Goal: Transaction & Acquisition: Book appointment/travel/reservation

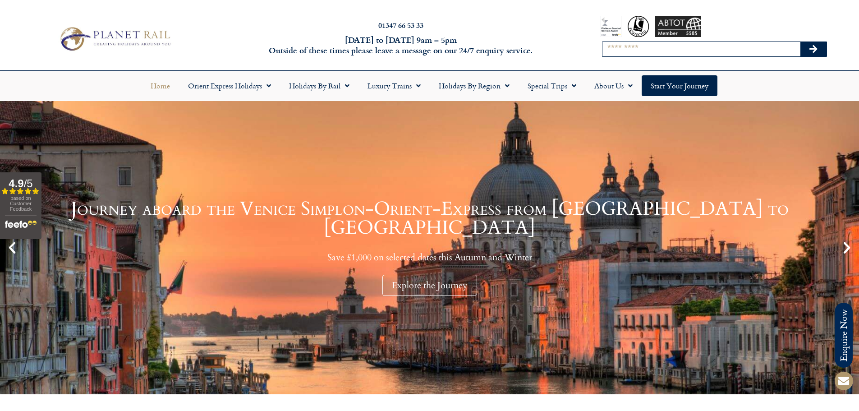
drag, startPoint x: 627, startPoint y: 42, endPoint x: 626, endPoint y: 48, distance: 5.5
click at [627, 43] on input "Search" at bounding box center [701, 49] width 198 height 14
type input "******"
click at [800, 42] on button "Search" at bounding box center [813, 49] width 26 height 14
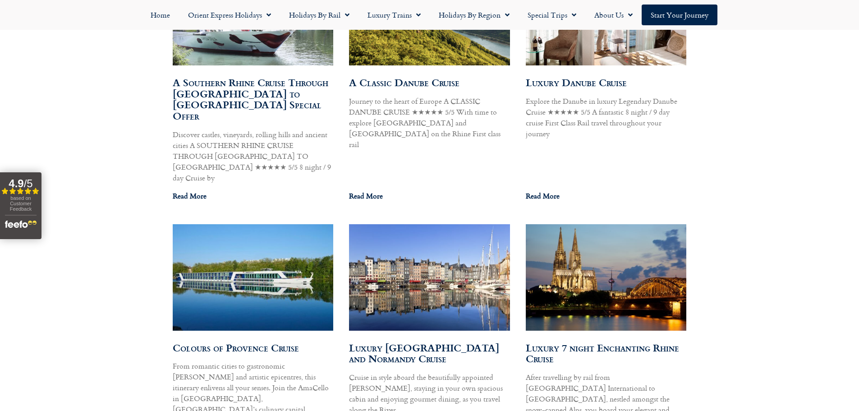
scroll to position [634, 0]
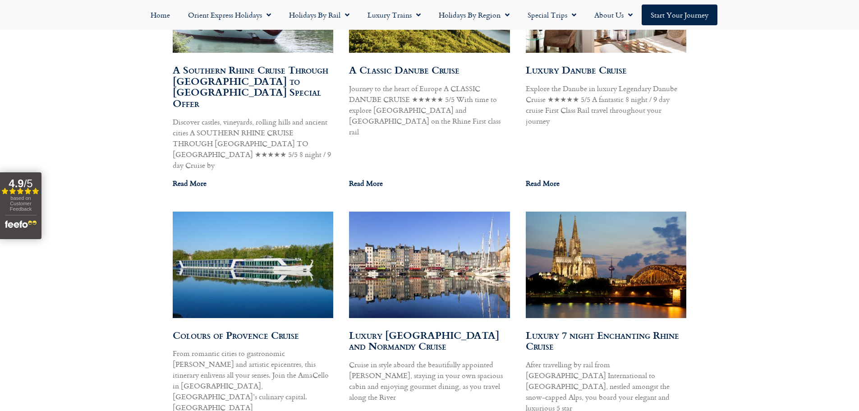
click at [375, 327] on link "Luxury Paris and Normandy Cruise" at bounding box center [424, 340] width 150 height 26
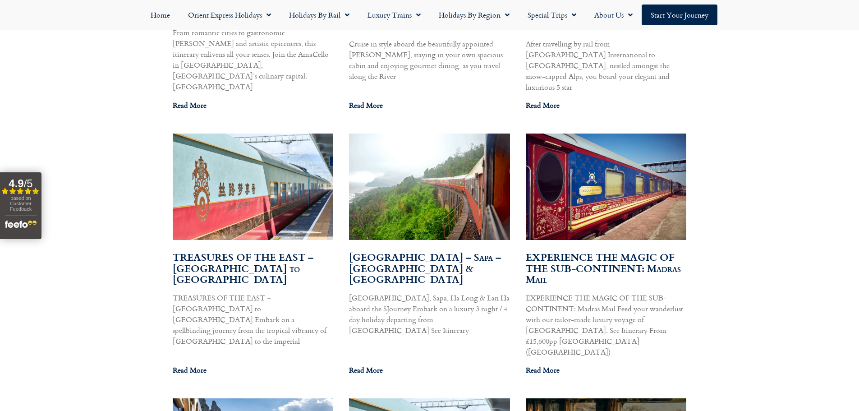
scroll to position [994, 0]
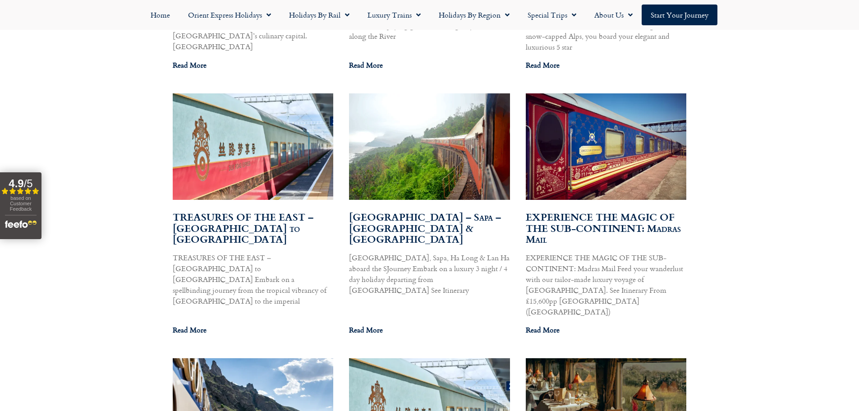
click at [601, 209] on link "EXPERIENCE THE MAGIC OF THE SUB-CONTINENT: Madras Mail" at bounding box center [603, 227] width 155 height 37
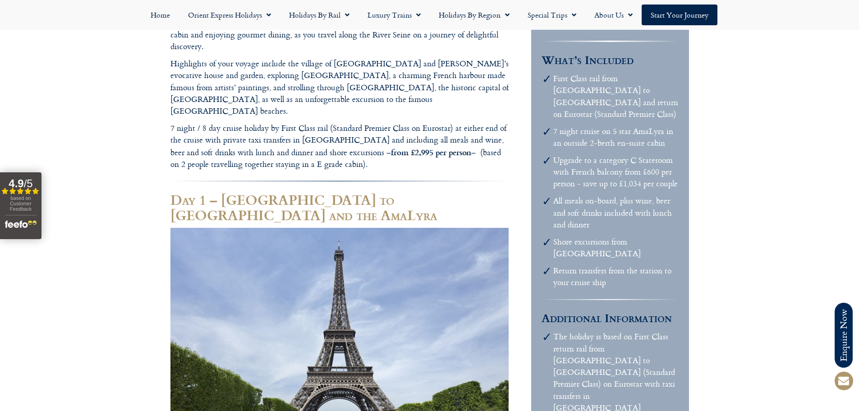
scroll to position [316, 0]
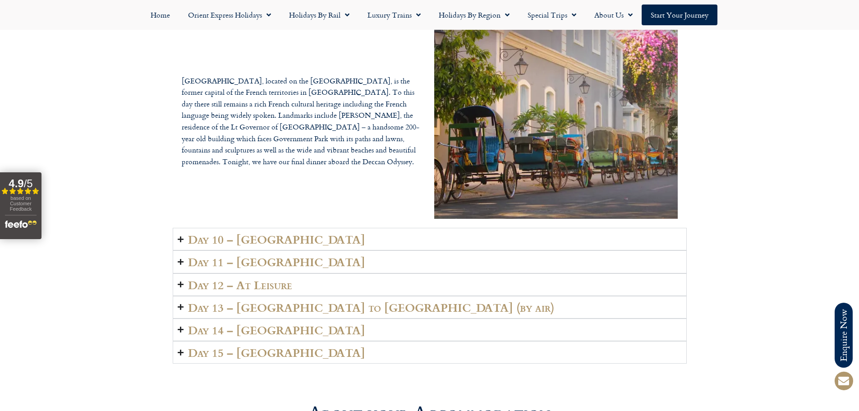
scroll to position [1713, 0]
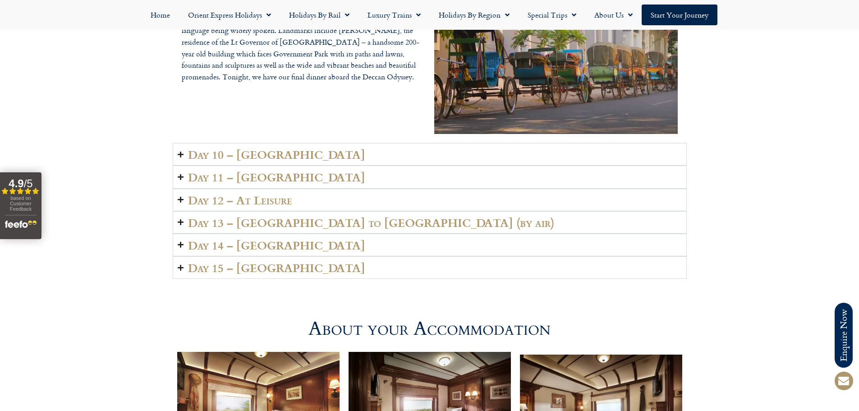
click at [282, 234] on summary "Day 14 – [GEOGRAPHIC_DATA]" at bounding box center [430, 245] width 514 height 23
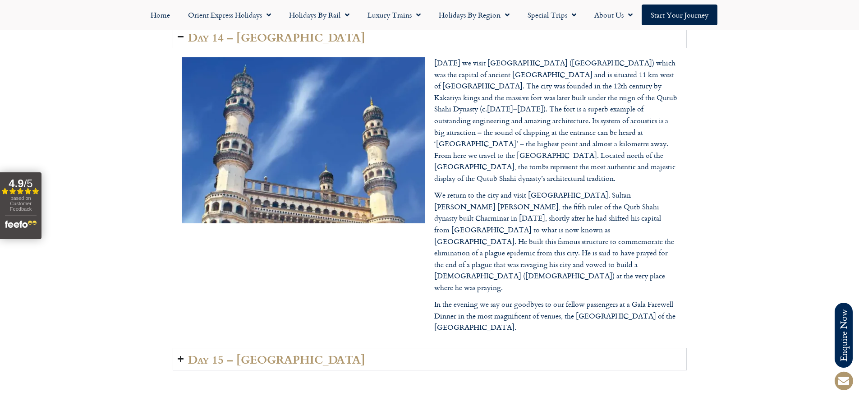
click at [279, 353] on h2 "Day 15 – [GEOGRAPHIC_DATA]" at bounding box center [276, 359] width 177 height 13
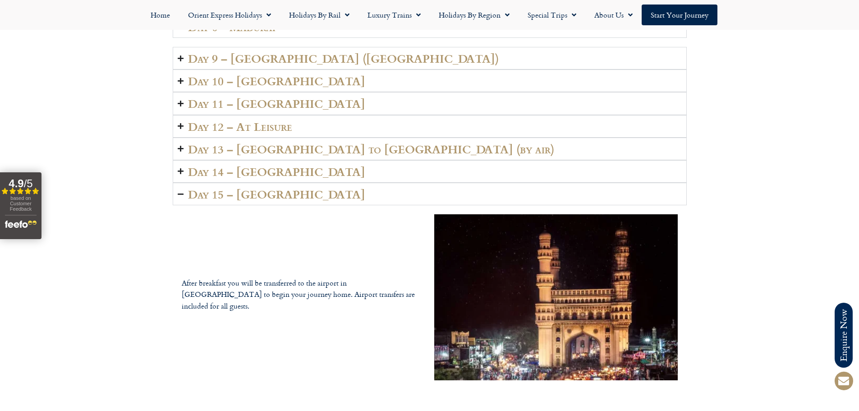
scroll to position [1578, 0]
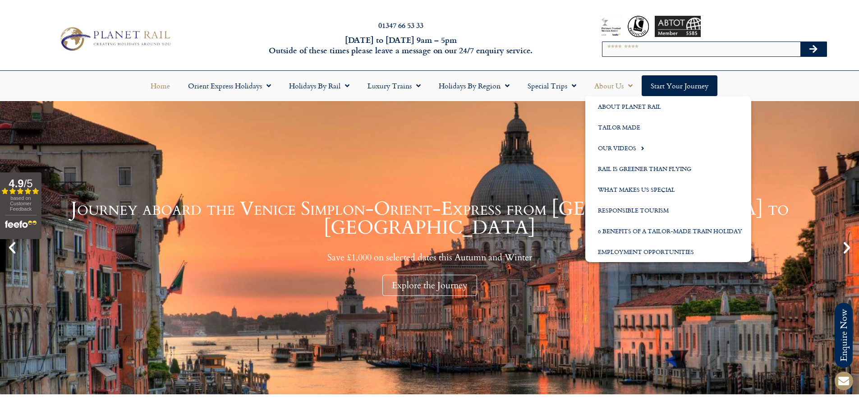
click at [614, 88] on link "About Us" at bounding box center [613, 85] width 56 height 21
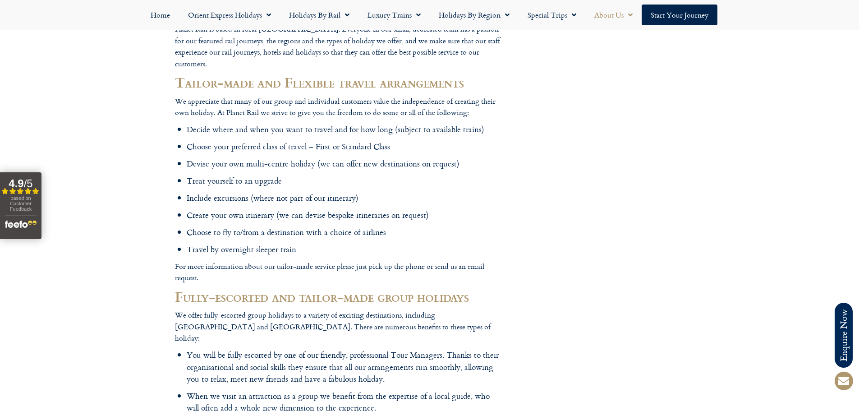
scroll to position [766, 0]
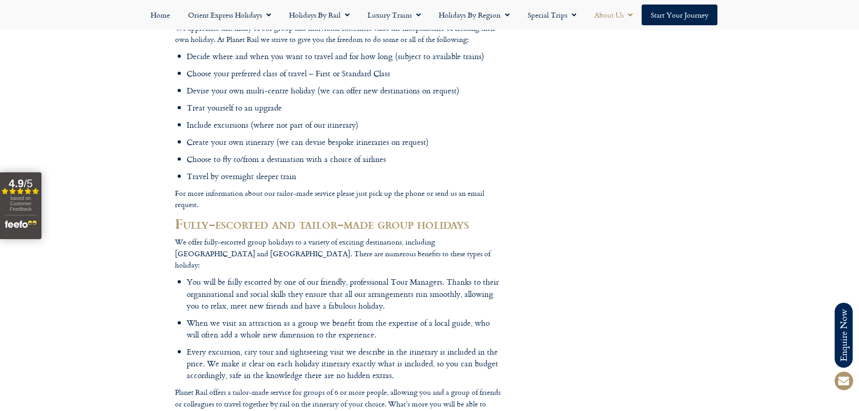
click at [394, 276] on li "You will be fully escorted by one of our friendly, professional Tour Managers. …" at bounding box center [345, 294] width 317 height 36
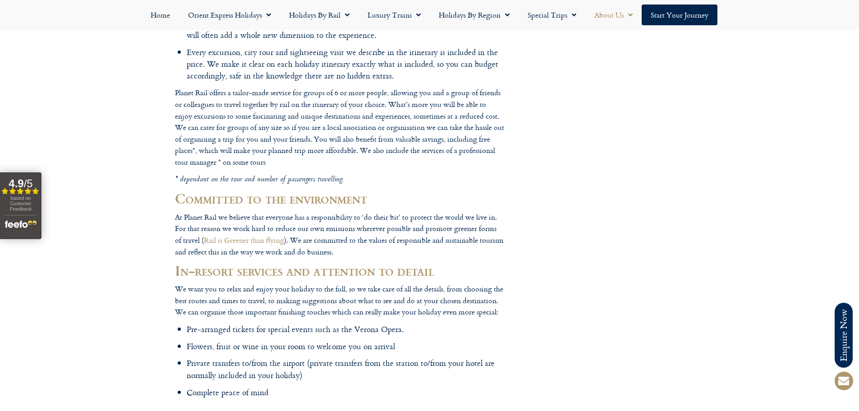
scroll to position [1082, 0]
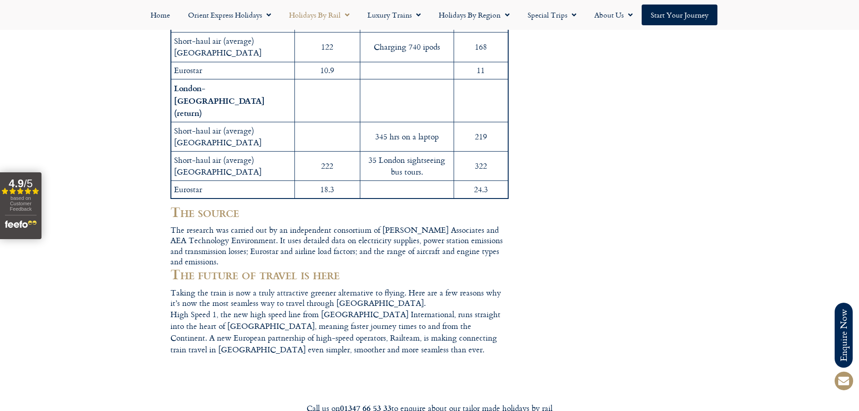
scroll to position [406, 0]
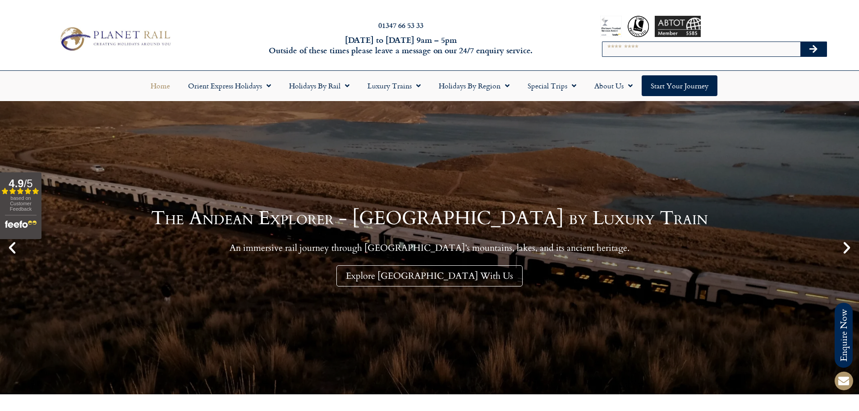
click at [660, 50] on input "Search" at bounding box center [701, 49] width 198 height 14
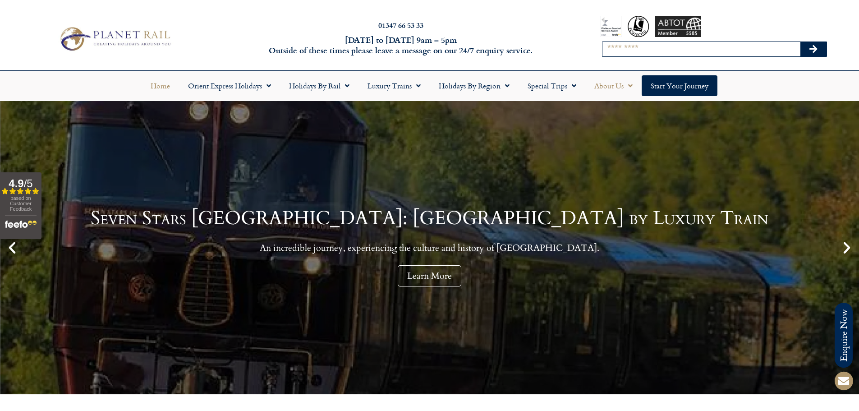
click at [604, 78] on link "About Us" at bounding box center [613, 85] width 56 height 21
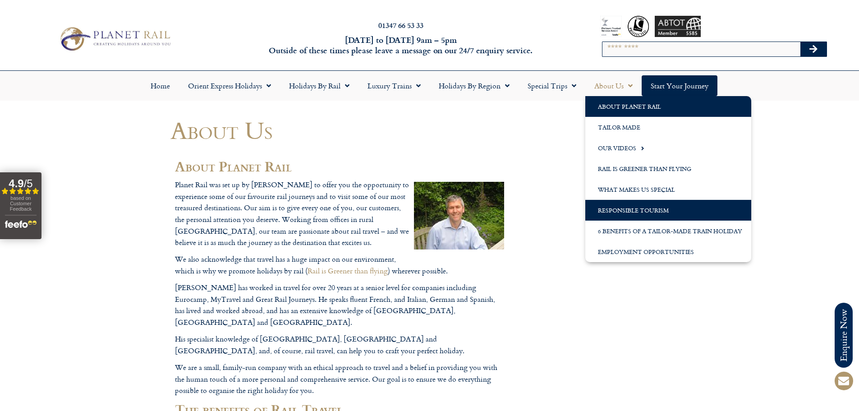
click at [652, 212] on link "Responsible Tourism" at bounding box center [668, 210] width 166 height 21
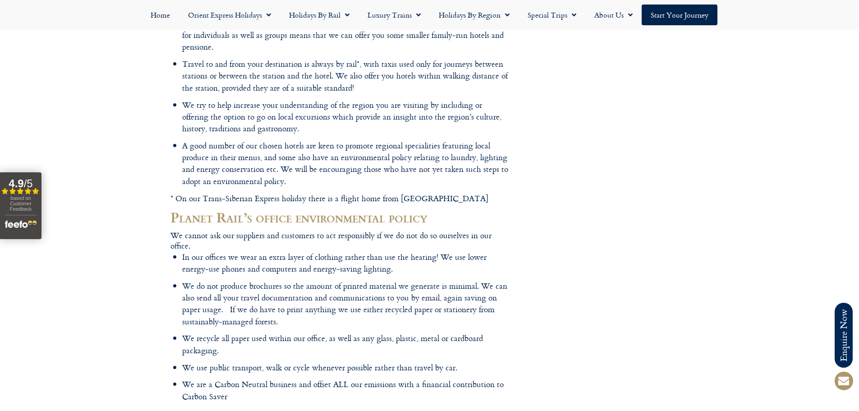
scroll to position [451, 0]
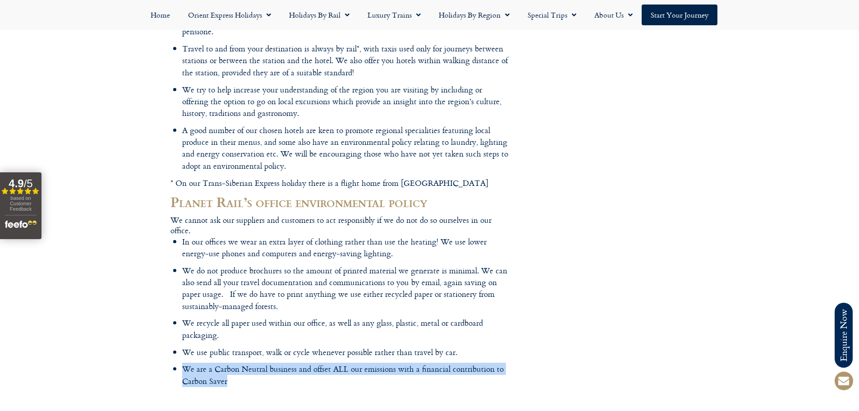
drag, startPoint x: 229, startPoint y: 377, endPoint x: 183, endPoint y: 359, distance: 49.4
click at [183, 359] on ul "In our offices we wear an extra layer of clothing rather than use the heating! …" at bounding box center [345, 311] width 326 height 151
click at [182, 349] on div at bounding box center [182, 349] width 0 height 0
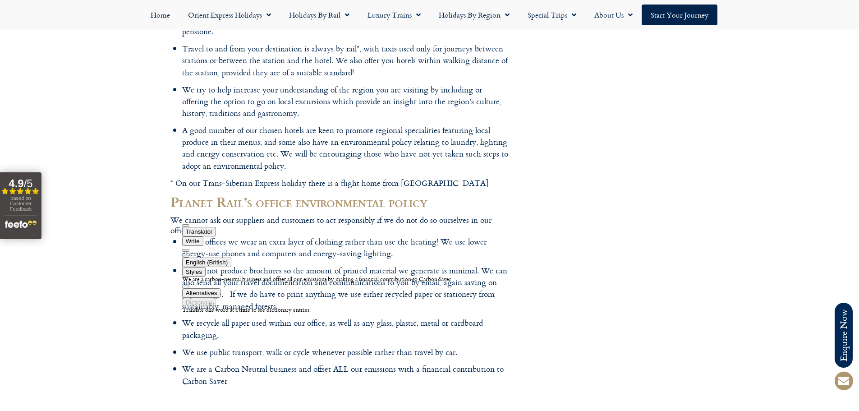
click at [238, 186] on p "* On our Trans-Siberian Express holiday there is a flight home from Vladivostok" at bounding box center [339, 183] width 338 height 12
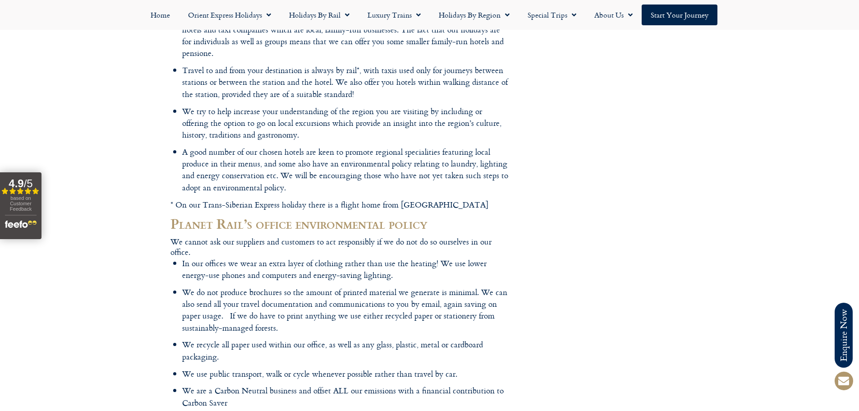
scroll to position [406, 0]
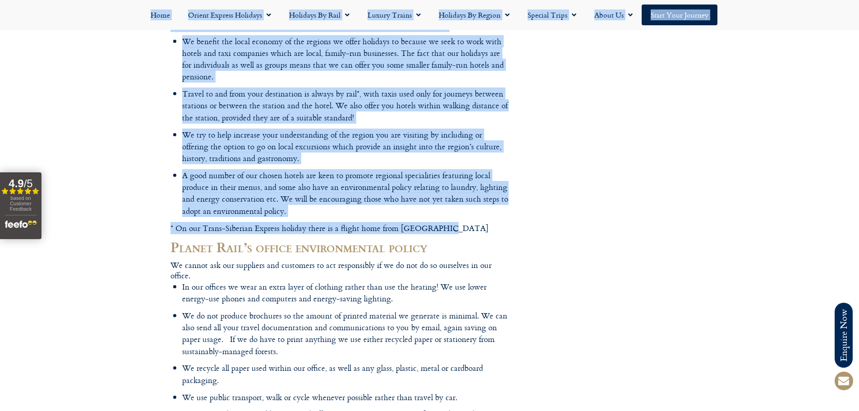
drag, startPoint x: 470, startPoint y: 231, endPoint x: 133, endPoint y: 229, distance: 336.8
click at [133, 229] on body "Planet Rail Online Enquiry Please enter your details below, together with your …" at bounding box center [429, 185] width 859 height 1182
click at [140, 231] on div at bounding box center [429, 185] width 859 height 1182
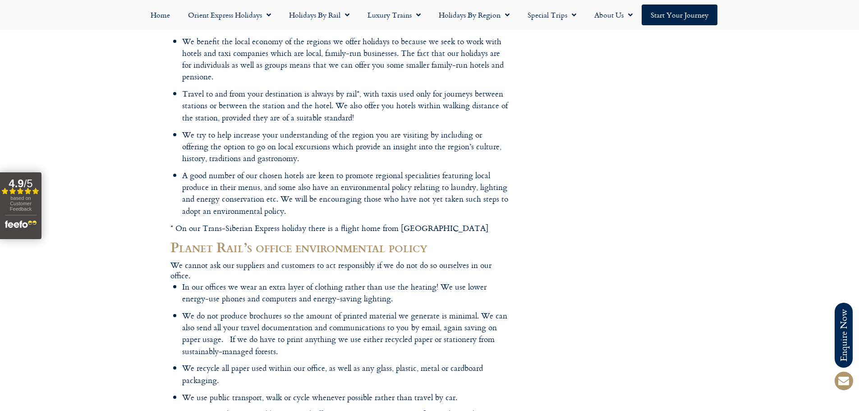
scroll to position [361, 0]
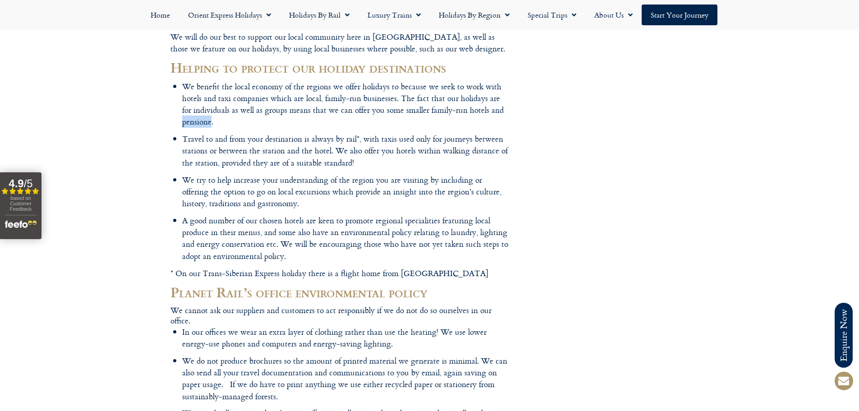
drag, startPoint x: 211, startPoint y: 121, endPoint x: 180, endPoint y: 119, distance: 31.7
click at [180, 119] on article "Responsible Tourism At Planet Rail, we understand that we have environmental, c…" at bounding box center [339, 119] width 338 height 726
copy li "pensione"
click at [306, 147] on li "Travel to and from your destination is always by rail*, with taxis used only fo…" at bounding box center [345, 151] width 326 height 36
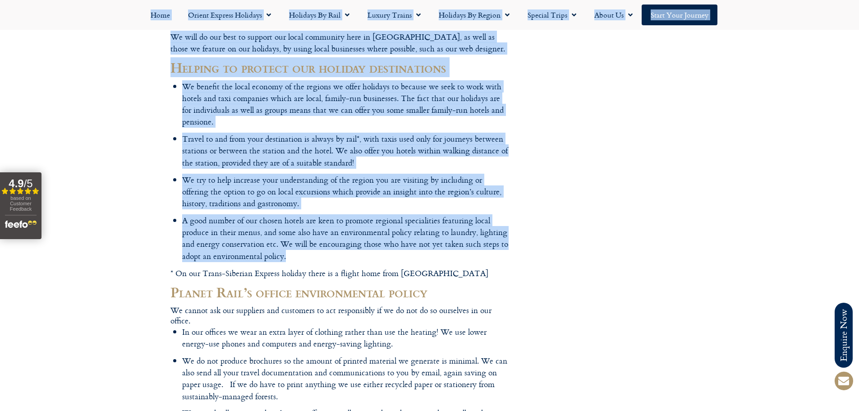
drag, startPoint x: 293, startPoint y: 260, endPoint x: 88, endPoint y: 172, distance: 222.3
click at [89, 170] on body "Planet Rail Online Enquiry Please enter your details below, together with your …" at bounding box center [429, 230] width 859 height 1182
click at [181, 157] on article "Responsible Tourism At Planet Rail, we understand that we have environmental, c…" at bounding box center [339, 119] width 338 height 726
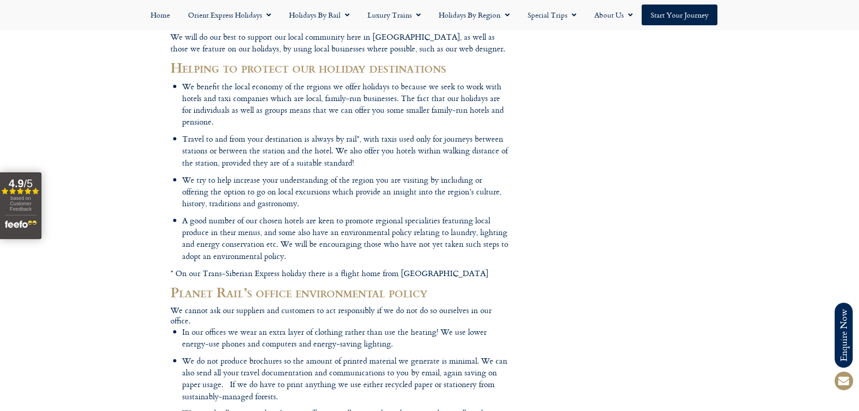
click at [189, 202] on li "We try to help increase your understanding of the region you are visiting by in…" at bounding box center [345, 192] width 326 height 36
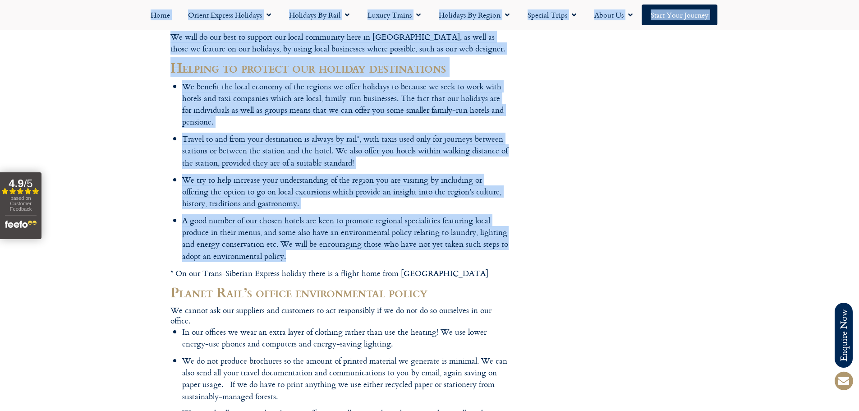
drag, startPoint x: 242, startPoint y: 249, endPoint x: 157, endPoint y: 173, distance: 113.7
click at [157, 173] on body "Planet Rail Online Enquiry Please enter your details below, together with your …" at bounding box center [429, 230] width 859 height 1182
click at [211, 226] on li "A good number of our chosen hotels are keen to promote regional specialities fe…" at bounding box center [345, 238] width 326 height 47
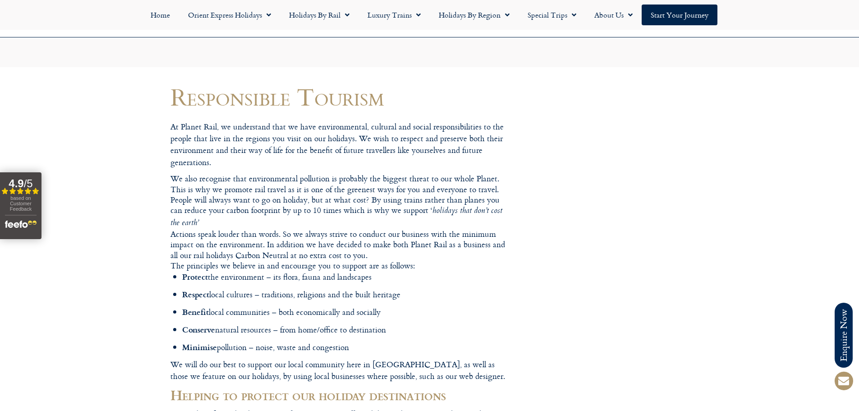
scroll to position [90, 0]
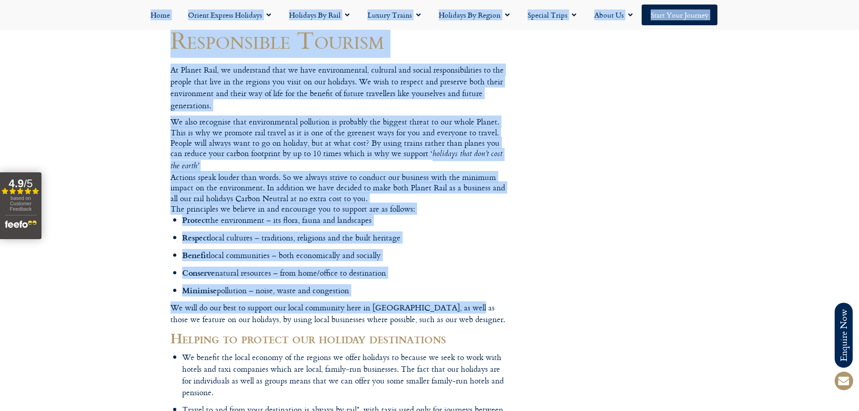
drag, startPoint x: 459, startPoint y: 303, endPoint x: 143, endPoint y: 289, distance: 316.3
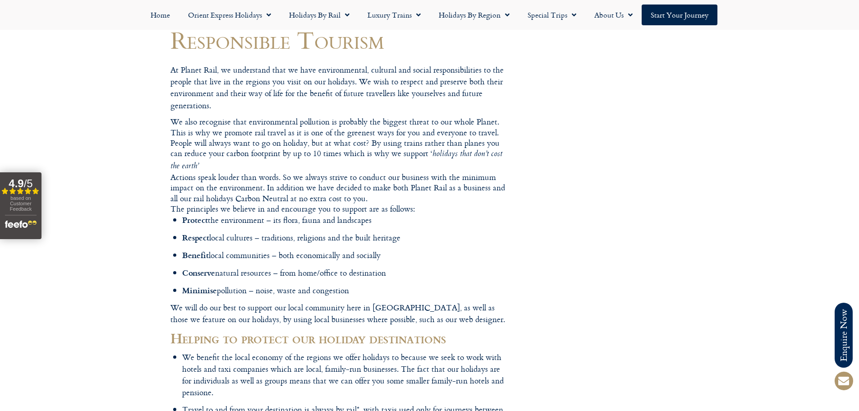
drag, startPoint x: 457, startPoint y: 291, endPoint x: 153, endPoint y: 271, distance: 305.0
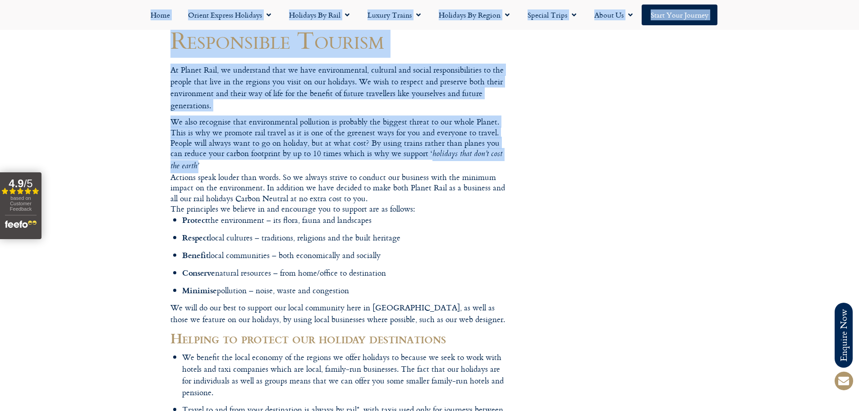
drag, startPoint x: 511, startPoint y: 163, endPoint x: 257, endPoint y: 170, distance: 254.4
click at [257, 170] on div "We also recognise that environmental pollution is probably the biggest threat t…" at bounding box center [339, 143] width 338 height 55
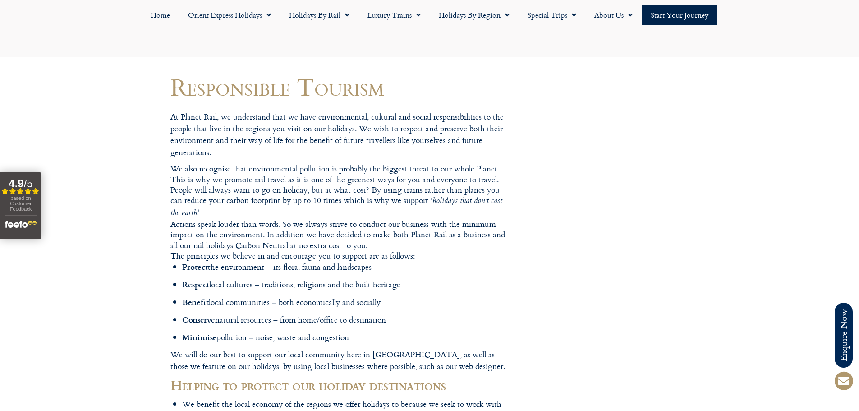
scroll to position [0, 0]
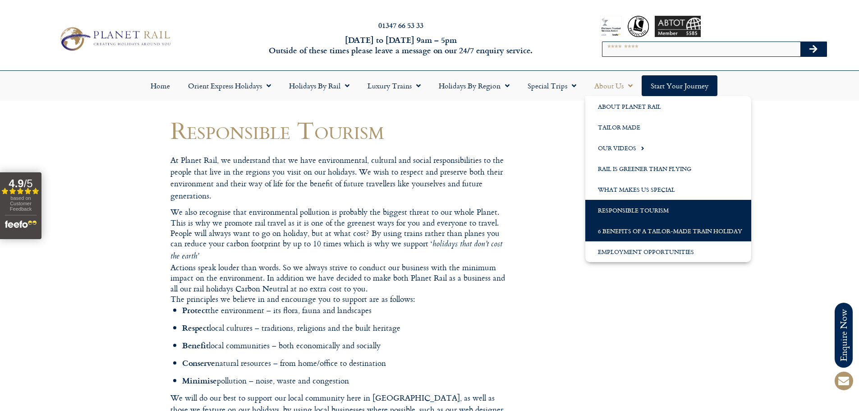
click at [642, 234] on link "6 Benefits of a Tailor-Made Train Holiday" at bounding box center [668, 230] width 166 height 21
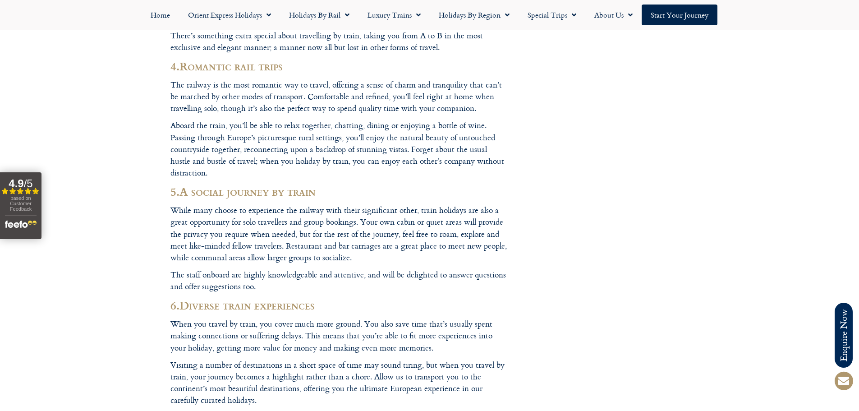
scroll to position [1262, 0]
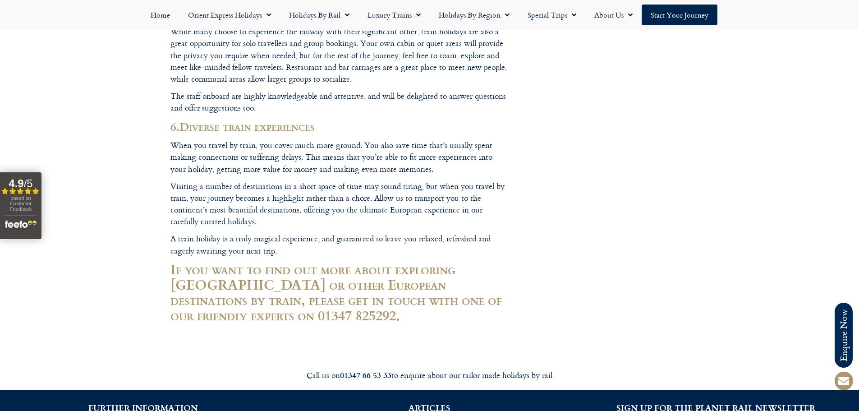
scroll to position [1443, 0]
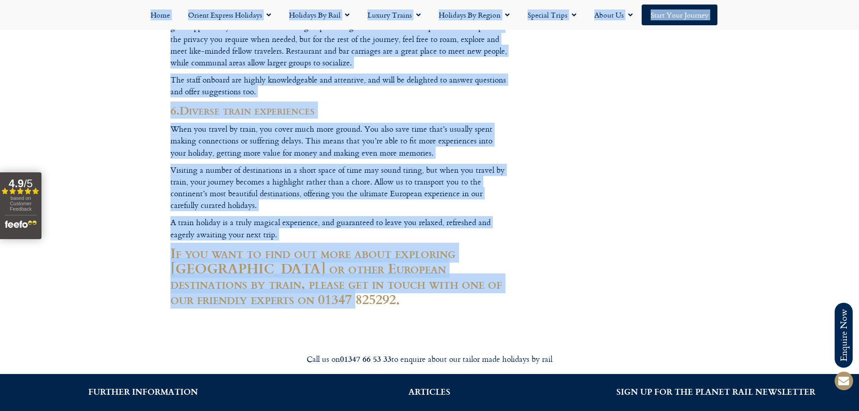
drag, startPoint x: 297, startPoint y: 239, endPoint x: 135, endPoint y: 184, distance: 170.9
click at [216, 245] on h2 "If you want to find out more about exploring Lake Garda or other European desti…" at bounding box center [339, 275] width 338 height 61
drag, startPoint x: 307, startPoint y: 244, endPoint x: 169, endPoint y: 199, distance: 145.6
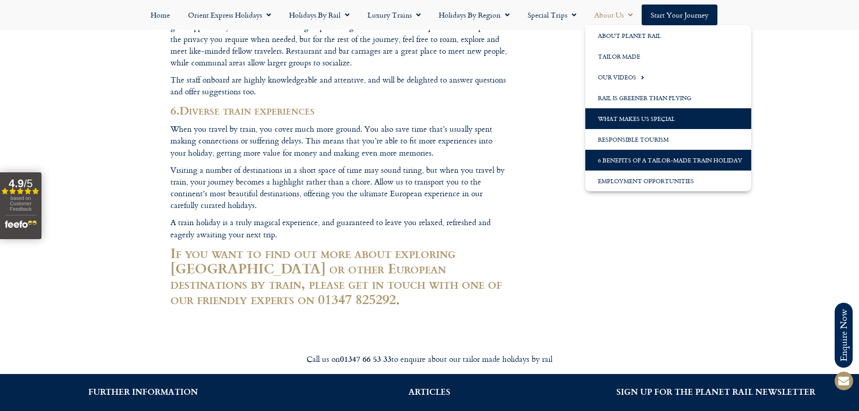
click at [649, 112] on link "What Makes us Special" at bounding box center [668, 118] width 166 height 21
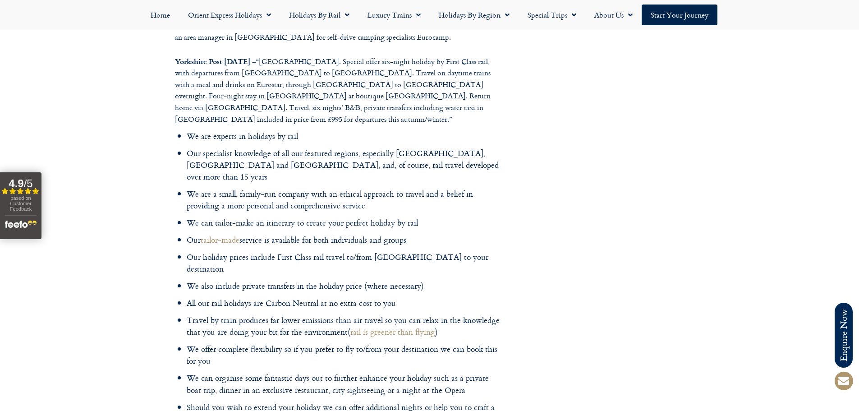
scroll to position [676, 0]
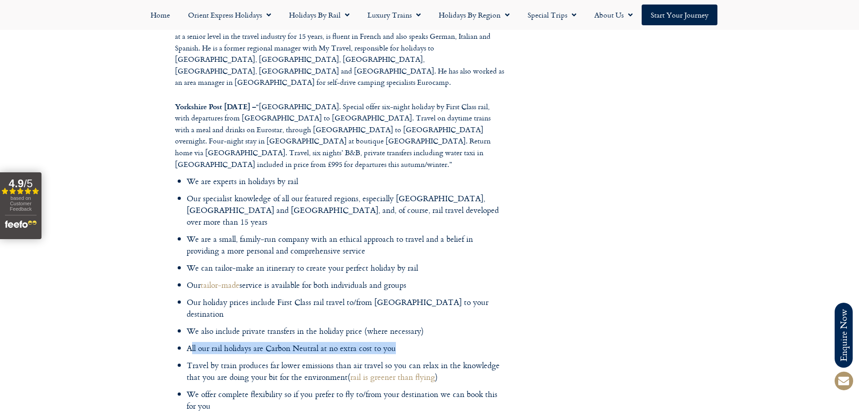
drag, startPoint x: 397, startPoint y: 244, endPoint x: 192, endPoint y: 234, distance: 204.9
click at [192, 234] on ul "We are experts in holidays by rail Our specialist knowledge of all our featured…" at bounding box center [345, 336] width 317 height 323
click at [314, 342] on li "All our rail holidays are Carbon Neutral at no extra cost to you" at bounding box center [345, 348] width 317 height 12
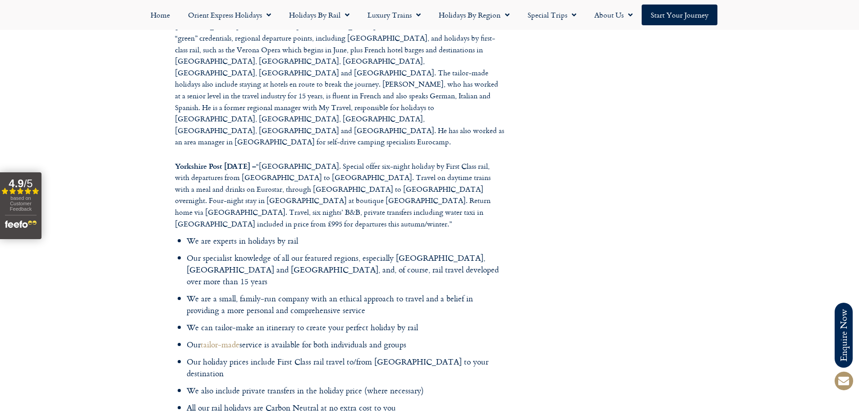
scroll to position [586, 0]
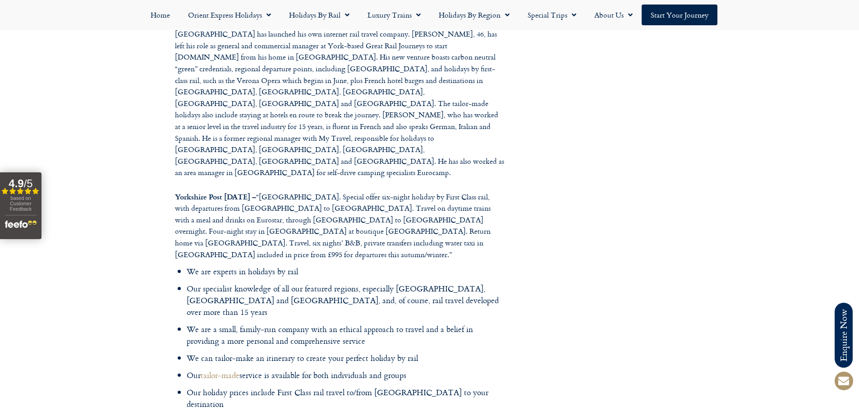
click at [295, 176] on p "Daily Telegraph – 5th July 2008 – 50 last-minute summer holidays – “Take to the…" at bounding box center [339, 50] width 329 height 419
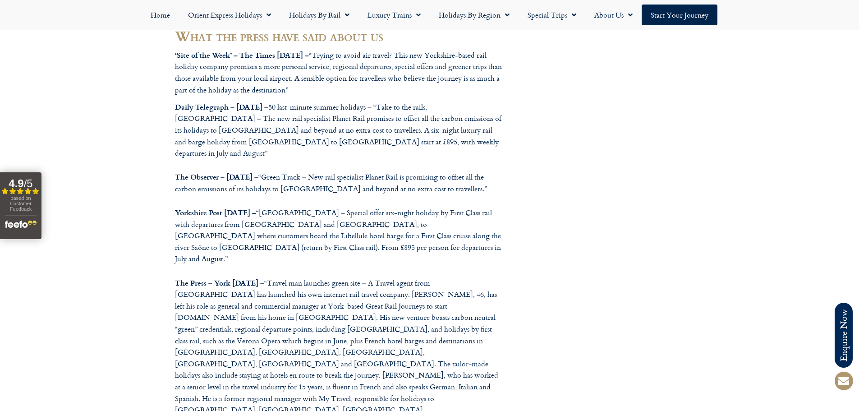
scroll to position [316, 0]
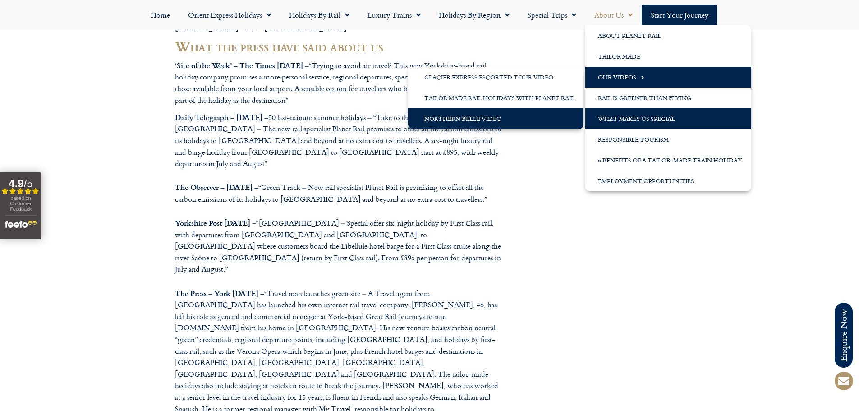
click at [531, 119] on link "Northern Belle Video" at bounding box center [495, 118] width 175 height 21
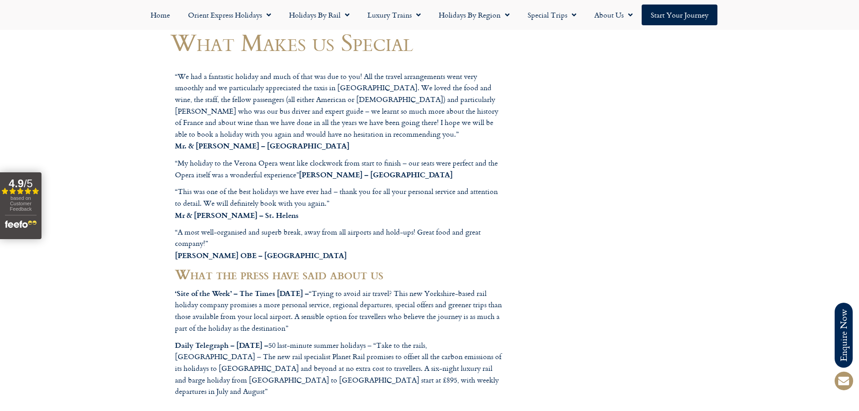
scroll to position [0, 0]
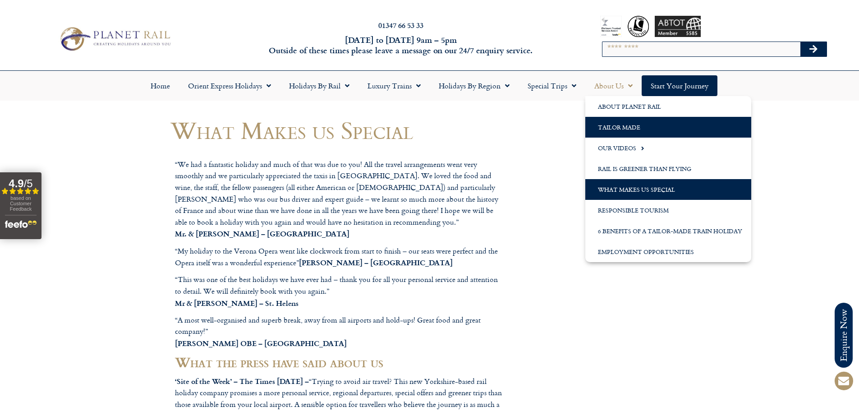
click at [625, 133] on link "Tailor Made" at bounding box center [668, 127] width 166 height 21
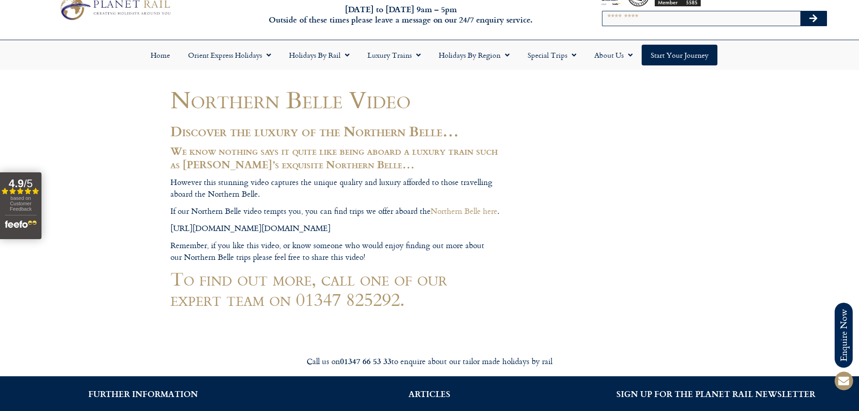
scroll to position [45, 0]
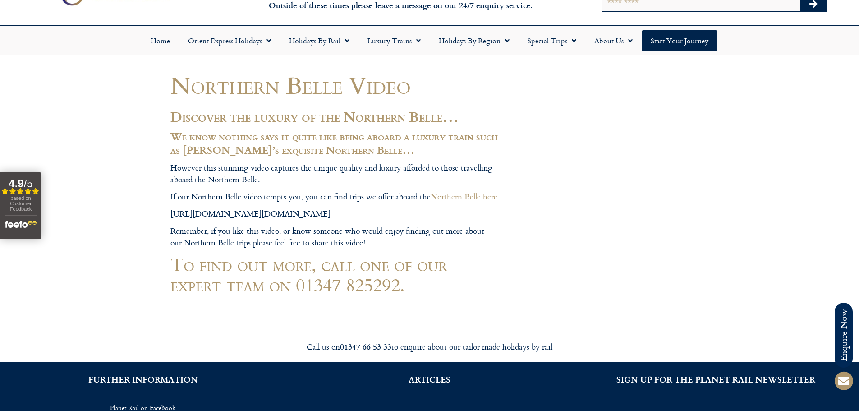
click at [176, 210] on p "[URL][DOMAIN_NAME][DOMAIN_NAME]" at bounding box center [339, 214] width 338 height 12
drag, startPoint x: 176, startPoint y: 210, endPoint x: 164, endPoint y: 209, distance: 12.2
click at [164, 209] on div at bounding box center [429, 296] width 859 height 683
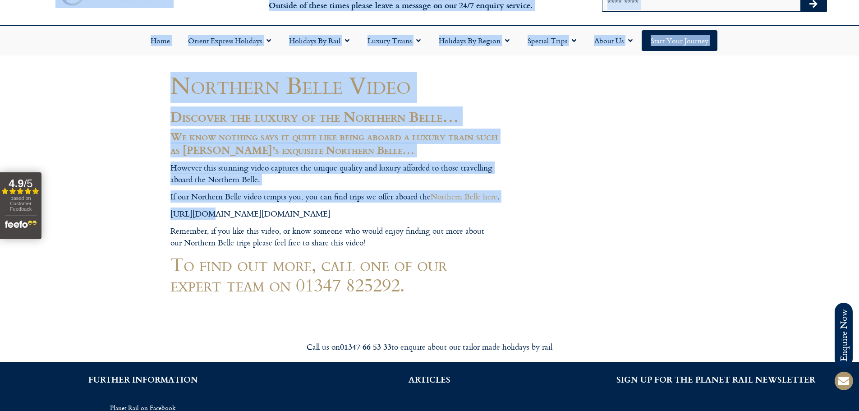
drag, startPoint x: 149, startPoint y: 214, endPoint x: 206, endPoint y: 219, distance: 57.9
click at [205, 219] on body "Planet Rail Online Enquiry Please enter your details below, together with your …" at bounding box center [429, 296] width 859 height 683
click at [207, 219] on p "[URL][DOMAIN_NAME][DOMAIN_NAME]" at bounding box center [339, 214] width 338 height 12
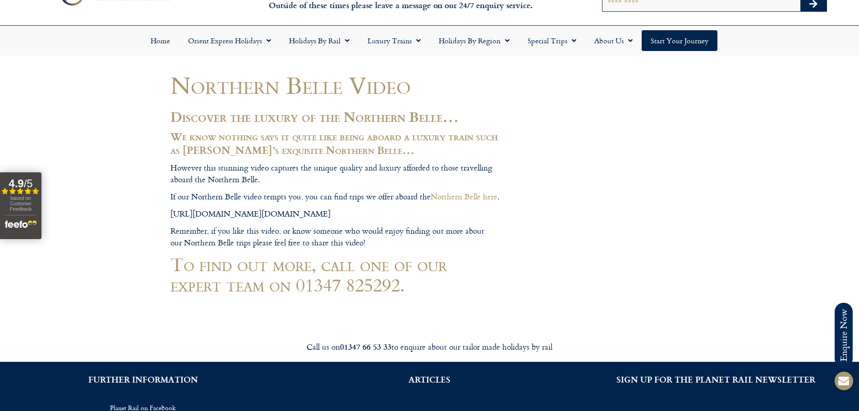
drag, startPoint x: 400, startPoint y: 215, endPoint x: 169, endPoint y: 217, distance: 231.7
click at [169, 217] on body "Planet Rail Online Enquiry Please enter your details below, together with your …" at bounding box center [429, 296] width 859 height 683
click at [170, 216] on p "[URL][DOMAIN_NAME][DOMAIN_NAME]" at bounding box center [339, 214] width 338 height 12
click at [168, 215] on div at bounding box center [429, 296] width 859 height 683
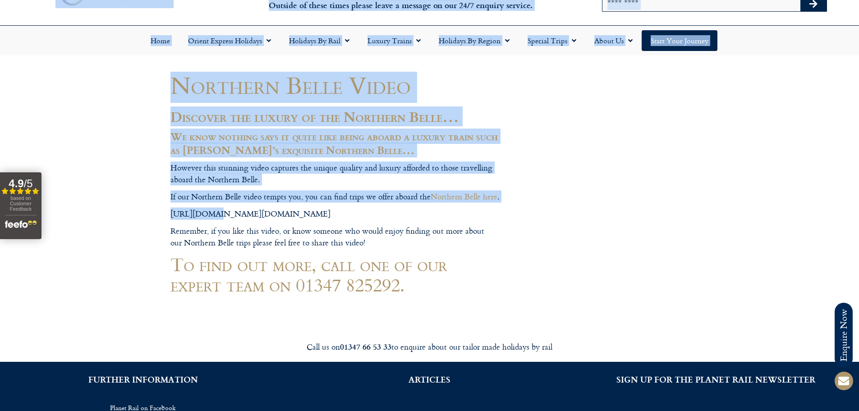
drag, startPoint x: 168, startPoint y: 214, endPoint x: 211, endPoint y: 211, distance: 43.4
click at [205, 212] on body "Planet Rail Online Enquiry Please enter your details below, together with your …" at bounding box center [429, 296] width 859 height 683
click at [211, 211] on p "[URL][DOMAIN_NAME][DOMAIN_NAME]" at bounding box center [339, 214] width 338 height 12
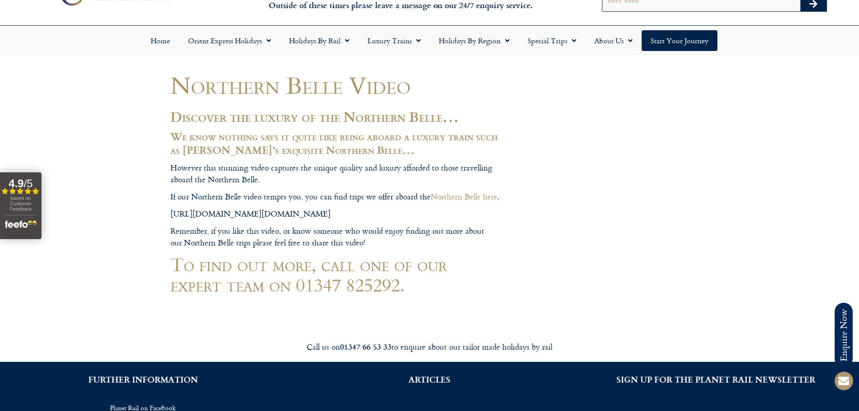
drag, startPoint x: 171, startPoint y: 215, endPoint x: 402, endPoint y: 216, distance: 230.8
click at [402, 216] on p "[URL][DOMAIN_NAME][DOMAIN_NAME]" at bounding box center [339, 214] width 338 height 12
copy p "[URL][DOMAIN_NAME][DOMAIN_NAME]"
click at [318, 194] on p "If our Northern Belle video tempts you, you can find trips we offer aboard the …" at bounding box center [339, 197] width 338 height 12
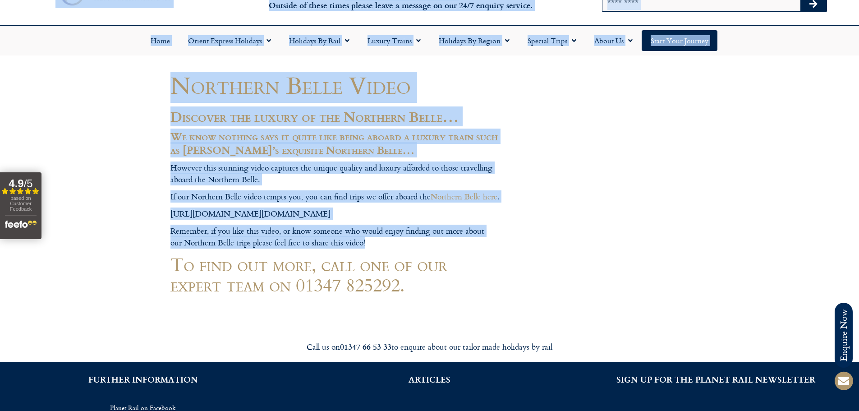
drag, startPoint x: 343, startPoint y: 244, endPoint x: 127, endPoint y: 239, distance: 215.5
click at [127, 239] on body "Planet Rail Online Enquiry Please enter your details below, together with your …" at bounding box center [429, 296] width 859 height 683
click at [127, 239] on div at bounding box center [429, 296] width 859 height 683
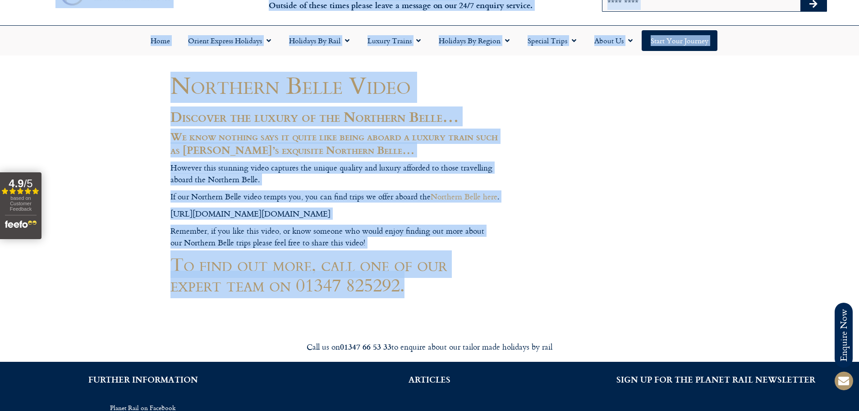
drag, startPoint x: 380, startPoint y: 293, endPoint x: 165, endPoint y: 266, distance: 217.2
click at [165, 266] on body "Planet Rail Online Enquiry Please enter your details below, together with your …" at bounding box center [429, 296] width 859 height 683
click at [165, 266] on div at bounding box center [429, 296] width 859 height 683
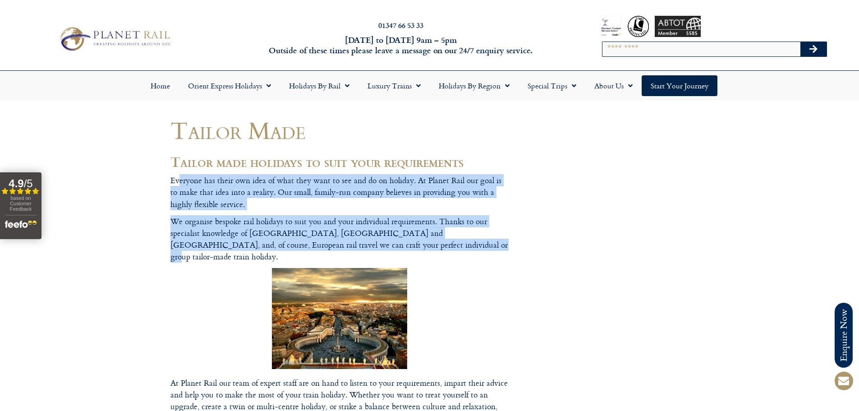
drag, startPoint x: 351, startPoint y: 246, endPoint x: 176, endPoint y: 171, distance: 190.4
click at [176, 171] on article "Tailor Made Tailor made holidays to suit your requirements Everyone has their o…" at bounding box center [339, 329] width 338 height 424
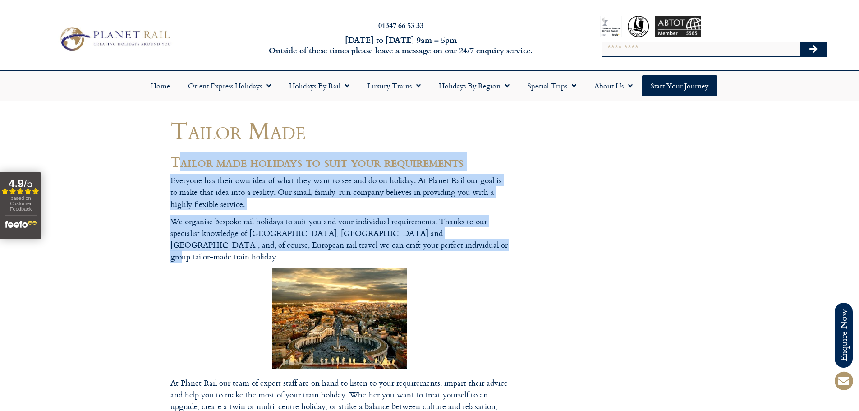
click at [176, 170] on h2 "Tailor made holidays to suit your requirements" at bounding box center [339, 161] width 338 height 15
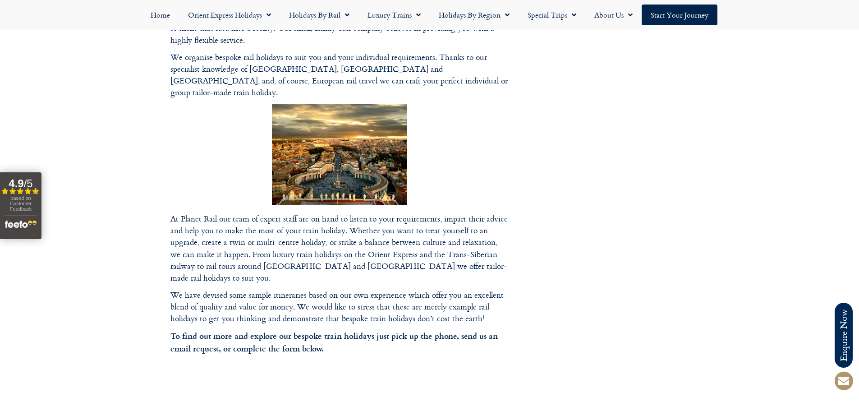
scroll to position [180, 0]
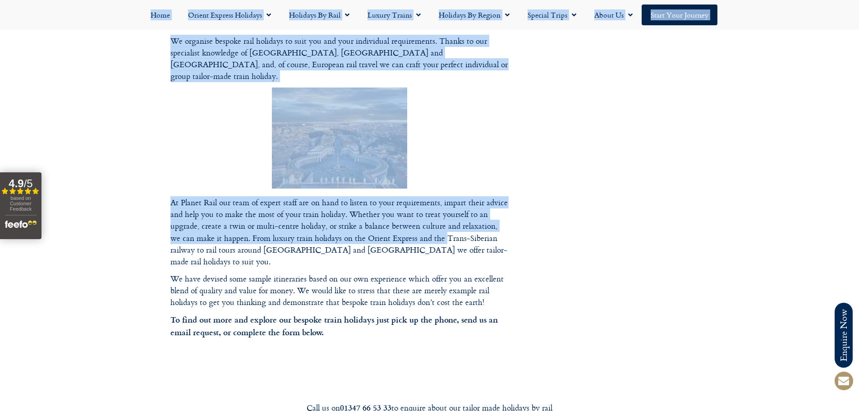
drag, startPoint x: 434, startPoint y: 225, endPoint x: 531, endPoint y: 229, distance: 96.6
click at [530, 229] on body "Planet Rail Online Enquiry Please enter your details below, together with your …" at bounding box center [429, 259] width 859 height 879
click at [531, 229] on div at bounding box center [429, 259] width 859 height 879
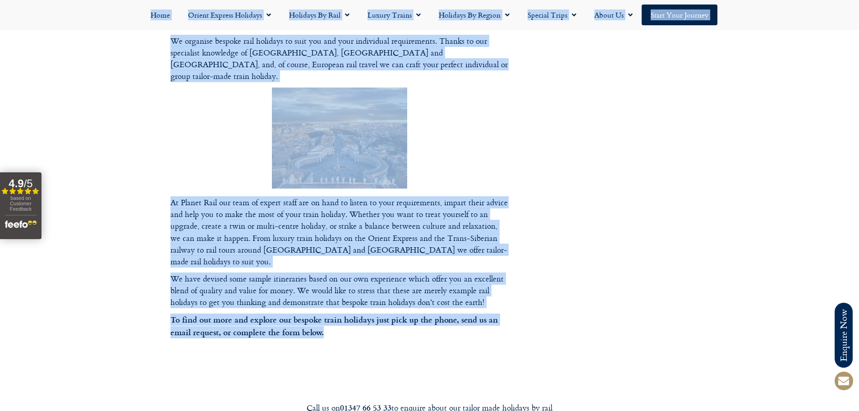
drag, startPoint x: 376, startPoint y: 305, endPoint x: 161, endPoint y: 298, distance: 214.3
click at [161, 298] on body "Planet Rail Online Enquiry Please enter your details below, together with your …" at bounding box center [429, 259] width 859 height 879
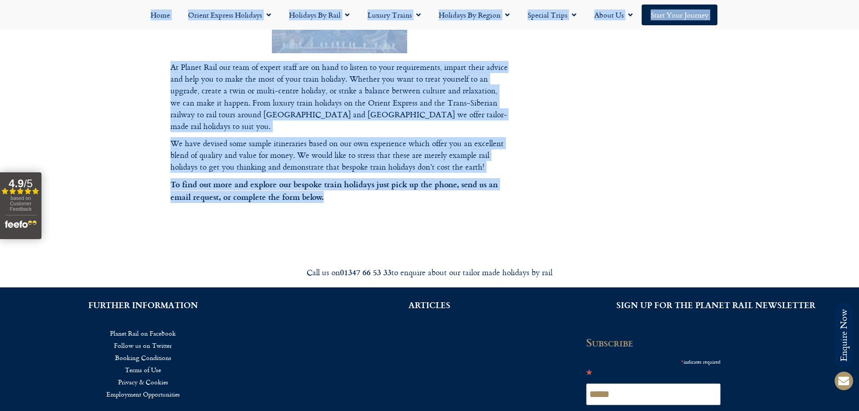
click at [411, 213] on div at bounding box center [429, 123] width 859 height 879
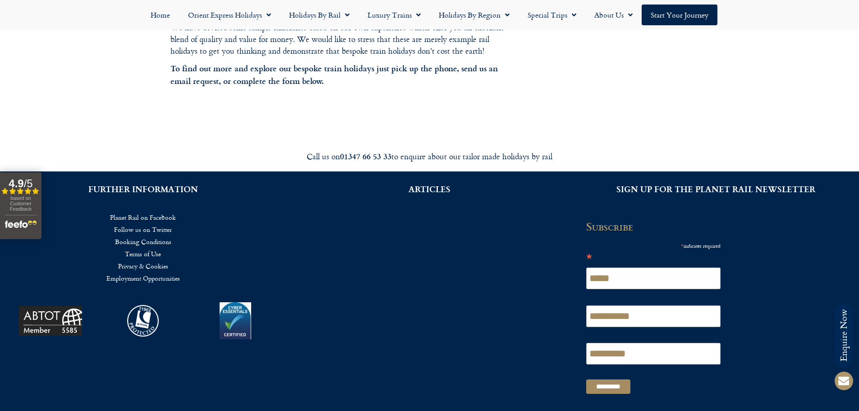
scroll to position [445, 0]
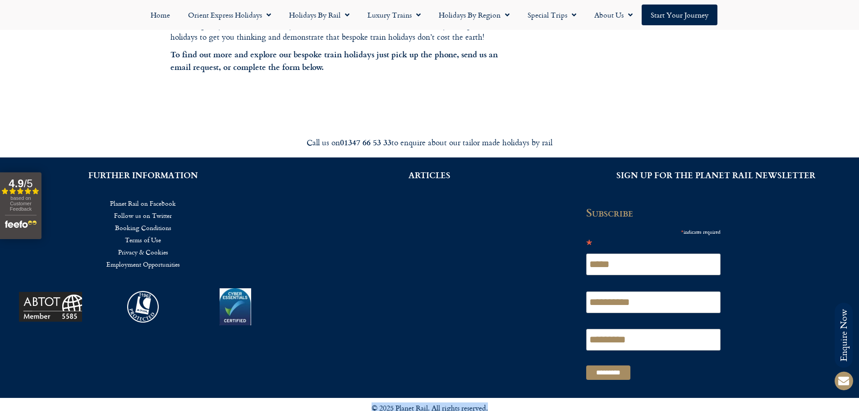
drag, startPoint x: 512, startPoint y: 380, endPoint x: 307, endPoint y: 375, distance: 205.2
click at [307, 398] on div "© 2025 Planet Rail. All rights reserved." at bounding box center [430, 411] width 514 height 26
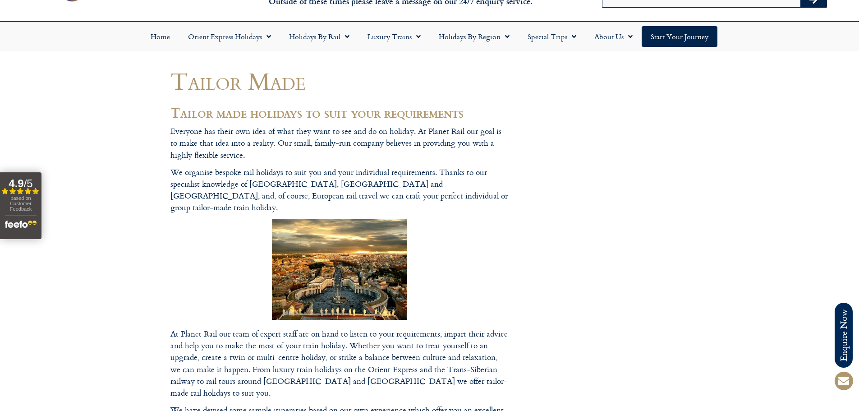
scroll to position [0, 0]
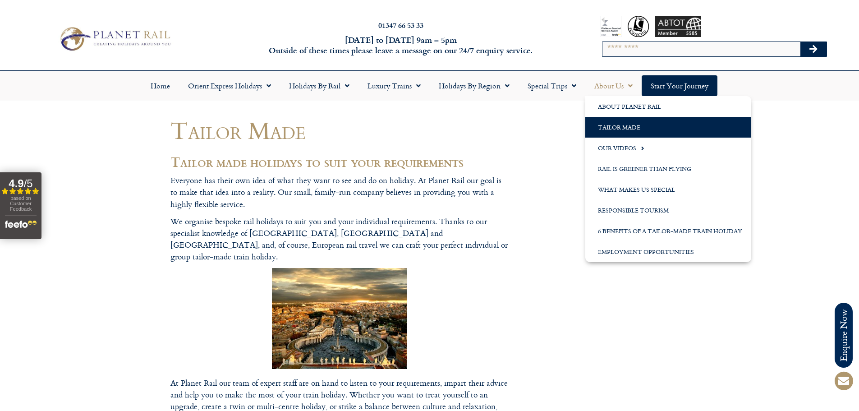
click at [608, 82] on link "About Us" at bounding box center [613, 85] width 56 height 21
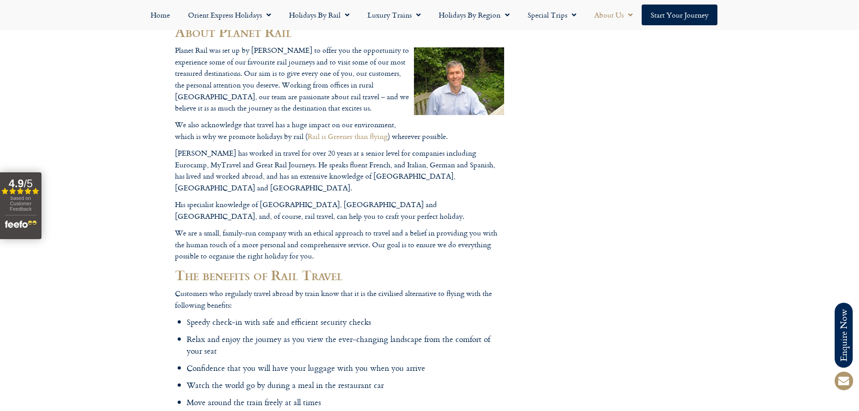
scroll to position [135, 0]
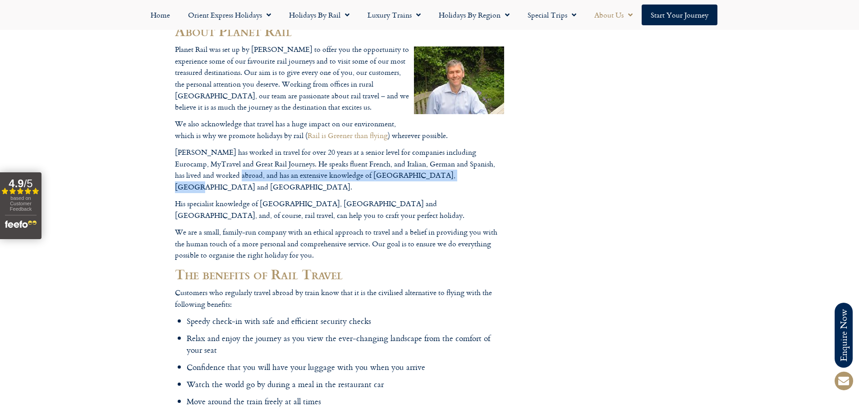
drag, startPoint x: 408, startPoint y: 176, endPoint x: 202, endPoint y: 174, distance: 206.0
click at [202, 174] on p "[PERSON_NAME] has worked in travel for over 20 years at a senior level for comp…" at bounding box center [339, 170] width 329 height 46
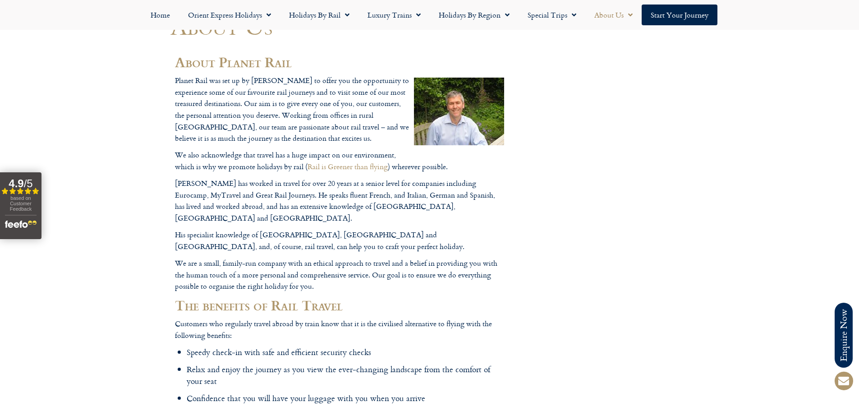
scroll to position [90, 0]
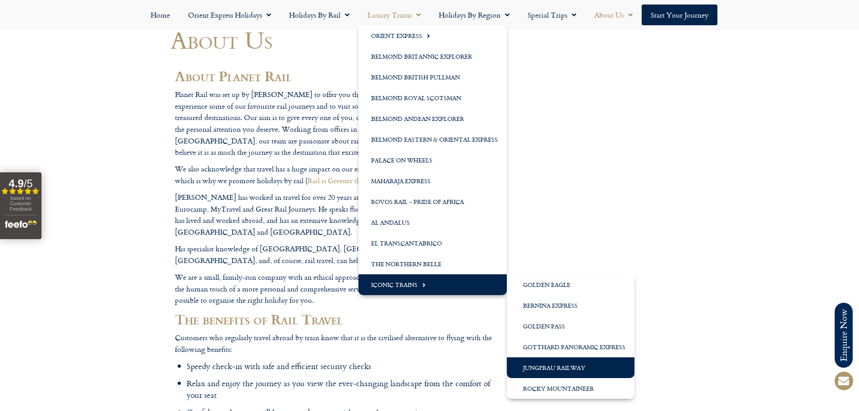
click at [550, 364] on link "Jungfrau Railway" at bounding box center [571, 367] width 128 height 21
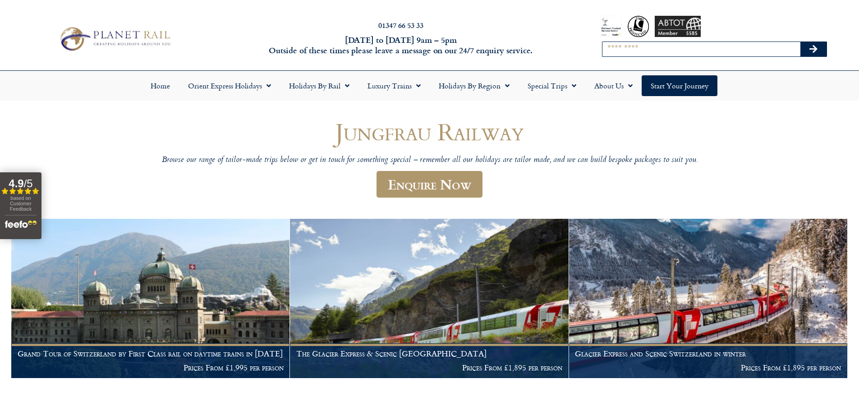
click at [609, 55] on input "Search" at bounding box center [701, 49] width 198 height 14
type input "****"
click at [800, 42] on button "Search" at bounding box center [813, 49] width 26 height 14
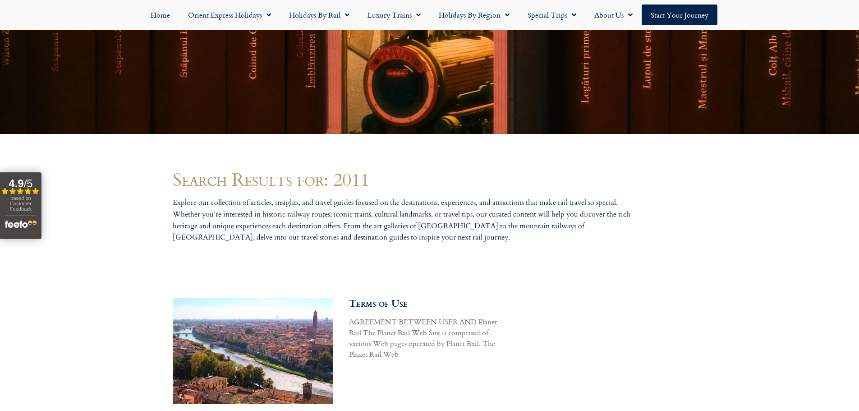
drag, startPoint x: 430, startPoint y: 160, endPoint x: 365, endPoint y: 182, distance: 68.7
click at [365, 182] on h1 "Search Results for: 2011" at bounding box center [430, 179] width 514 height 18
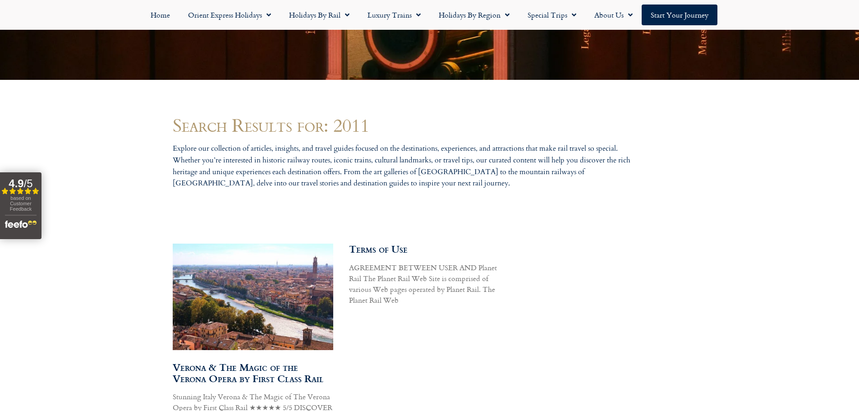
scroll to position [463, 0]
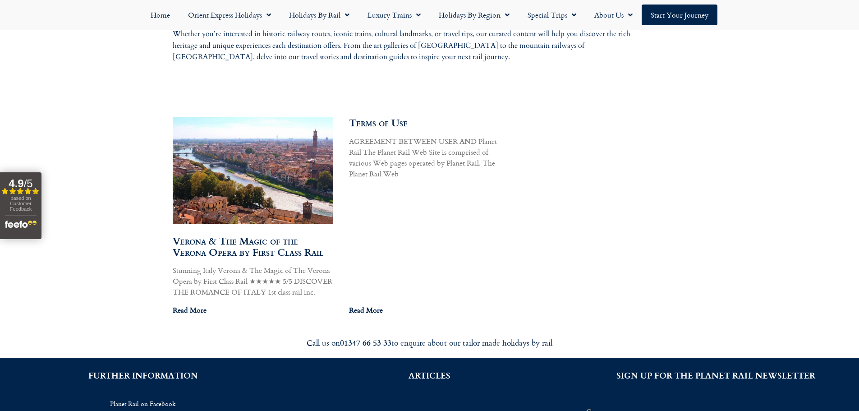
click at [371, 120] on link "Terms of Use" at bounding box center [378, 122] width 59 height 15
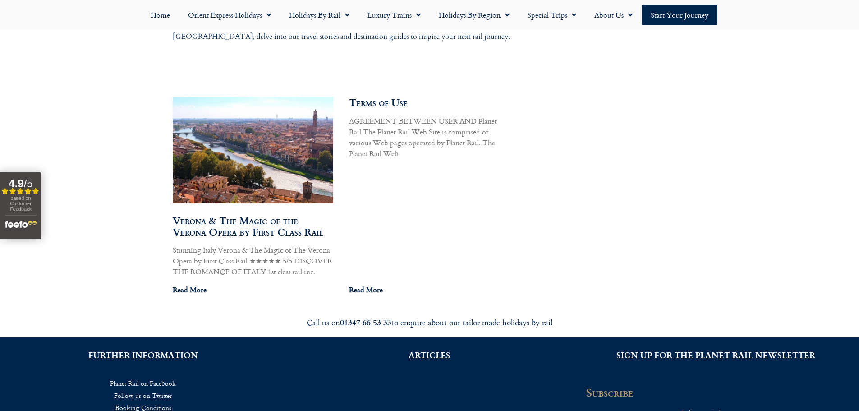
scroll to position [484, 0]
click at [247, 221] on link "Verona & The Magic of the Verona Opera by First Class Rail" at bounding box center [248, 225] width 151 height 26
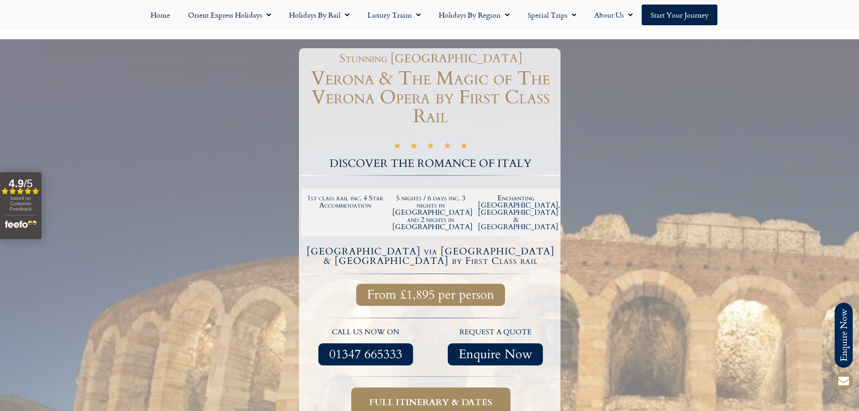
scroll to position [90, 0]
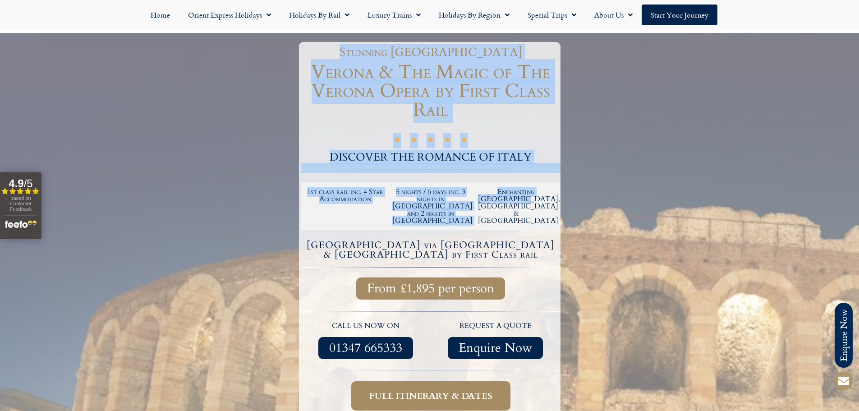
drag, startPoint x: 473, startPoint y: 215, endPoint x: 207, endPoint y: 186, distance: 267.5
click at [219, 187] on section "Stunning Italy Verona & The Magic of The Verona Opera by First Class Rail ★ ★ ★…" at bounding box center [429, 253] width 859 height 441
click at [204, 186] on div at bounding box center [429, 253] width 859 height 441
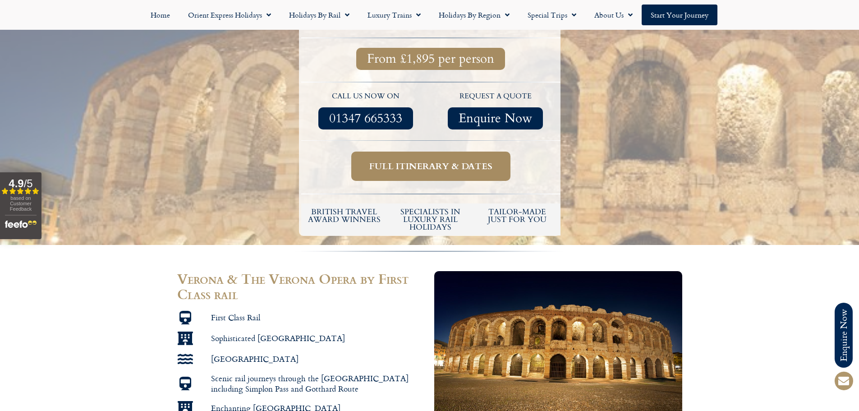
scroll to position [451, 0]
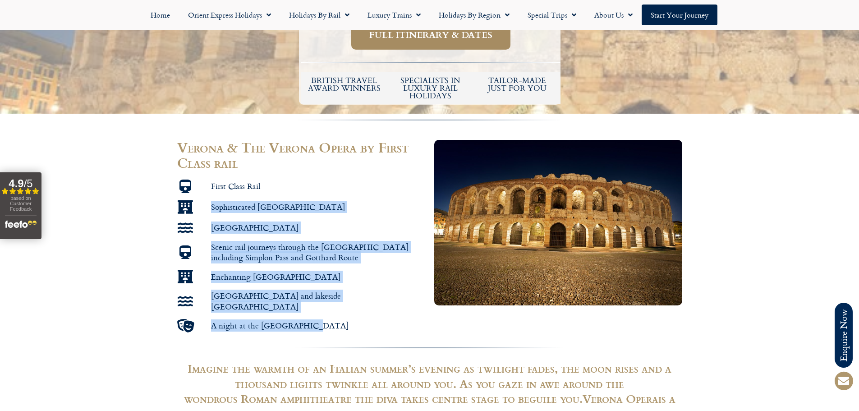
drag, startPoint x: 326, startPoint y: 304, endPoint x: 170, endPoint y: 164, distance: 209.7
click at [181, 168] on div "Verona & The Verona Opera by First Class rail First Class Rail Sophisticated Zu…" at bounding box center [301, 236] width 257 height 202
click at [170, 163] on section "Verona & The Verona Opera by First Class rail First Class Rail Sophisticated Zu…" at bounding box center [429, 236] width 859 height 202
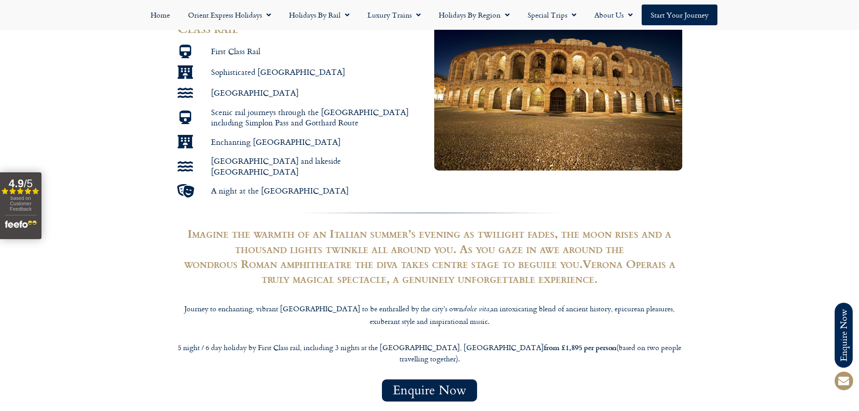
scroll to position [586, 0]
drag, startPoint x: 609, startPoint y: 257, endPoint x: 469, endPoint y: 240, distance: 141.2
click at [472, 240] on div "Imagine the warmth of an Italian summer’s evening as twilight fades, the moon r…" at bounding box center [429, 275] width 505 height 101
click at [432, 241] on h3 "Imagine the warmth of an Italian summer’s evening as twilight fades, the moon r…" at bounding box center [429, 255] width 505 height 60
drag, startPoint x: 553, startPoint y: 231, endPoint x: 518, endPoint y: 234, distance: 34.8
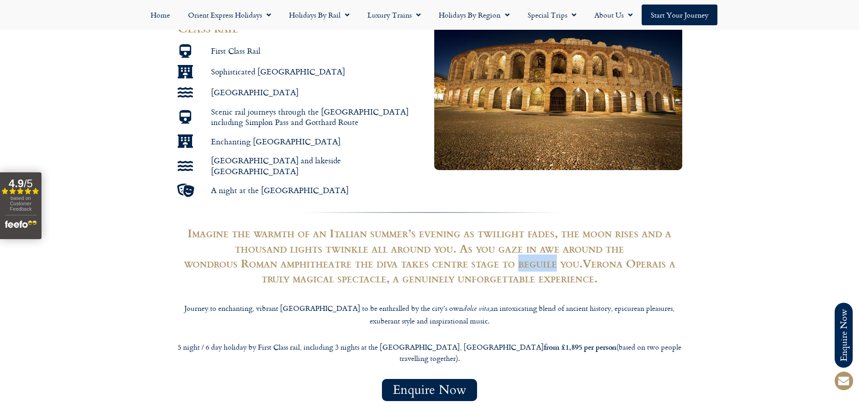
click at [514, 231] on h3 "Imagine the warmth of an Italian summer’s evening as twilight fades, the moon r…" at bounding box center [429, 255] width 505 height 60
copy h3 "beguile"
click at [521, 234] on h3 "Imagine the warmth of an Italian summer’s evening as twilight fades, the moon r…" at bounding box center [429, 255] width 505 height 60
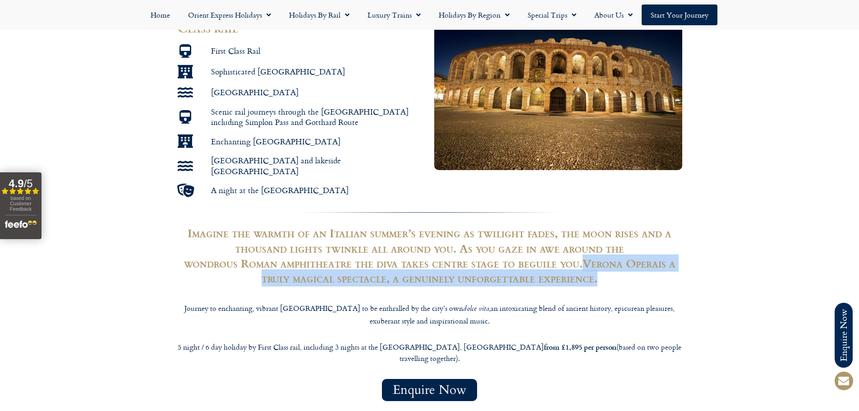
drag, startPoint x: 582, startPoint y: 234, endPoint x: 594, endPoint y: 238, distance: 13.0
click at [594, 238] on h3 "Imagine the warmth of an Italian summer’s evening as twilight fades, the moon r…" at bounding box center [429, 255] width 505 height 60
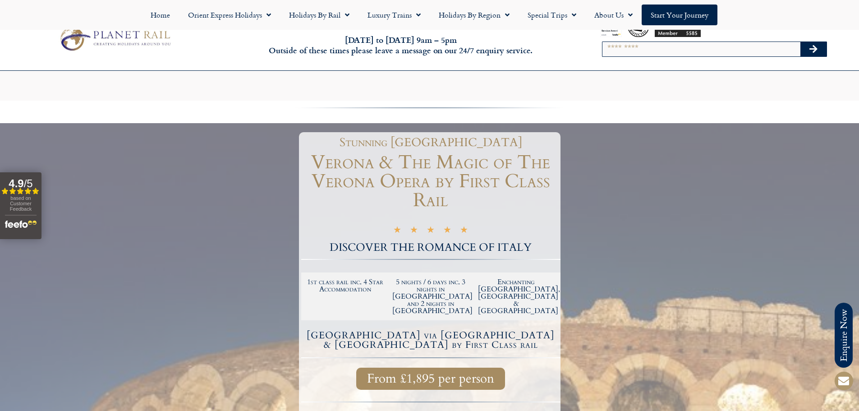
scroll to position [2564, 0]
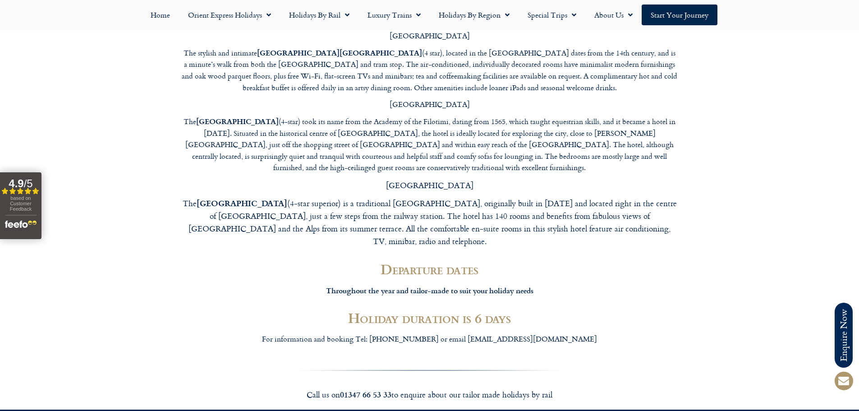
click at [418, 329] on div "For information and booking Tel: 01347 665333 or email info@planetrail.co.uk" at bounding box center [429, 342] width 505 height 26
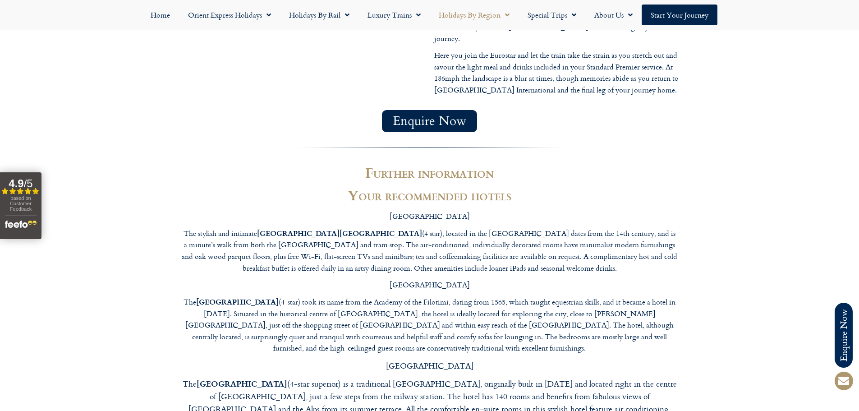
scroll to position [2204, 0]
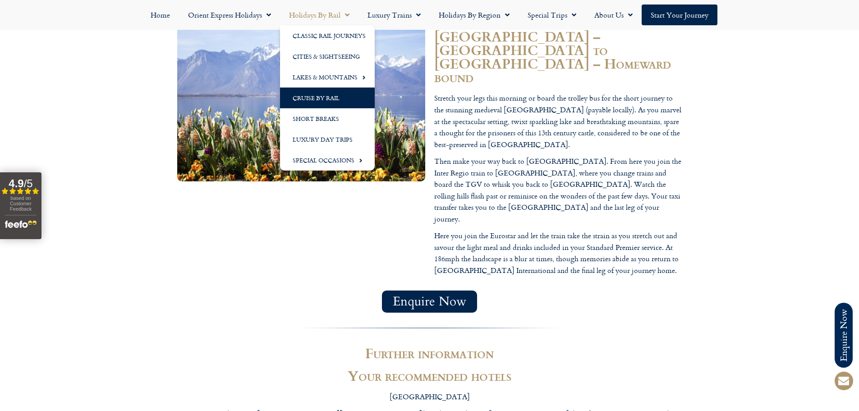
click link "Cruise by Rail"
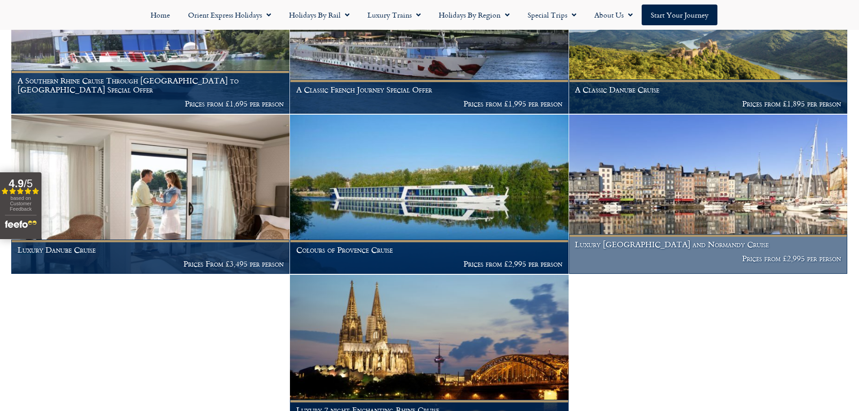
scroll to position [317, 0]
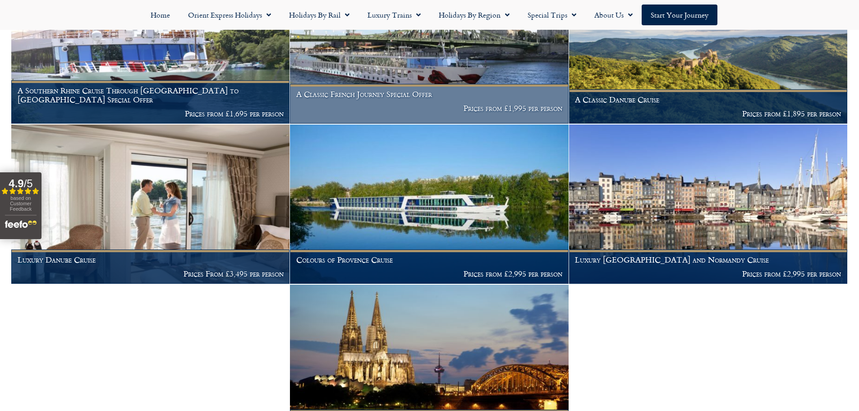
click at [426, 92] on h1 "A Classic French Journey Special Offer" at bounding box center [429, 94] width 266 height 9
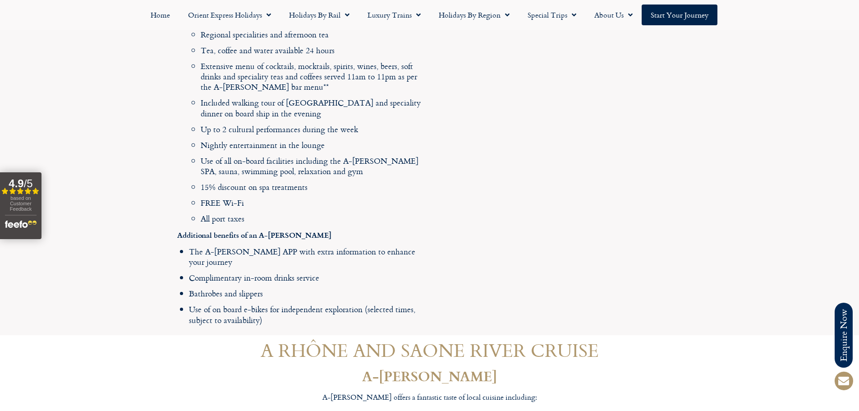
scroll to position [1082, 0]
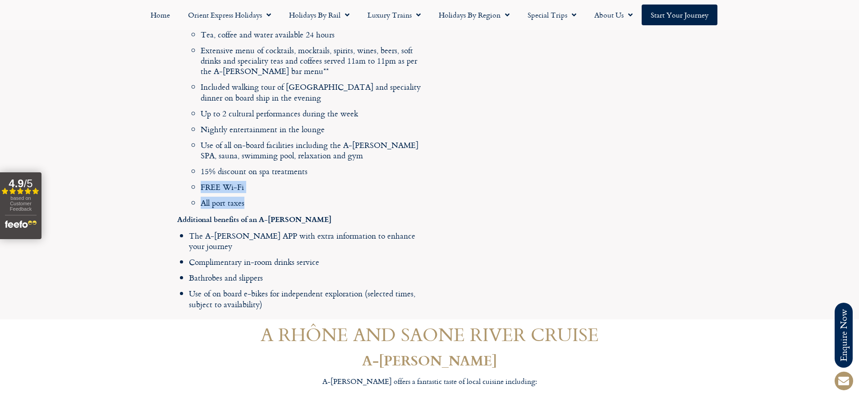
drag, startPoint x: 343, startPoint y: 161, endPoint x: 156, endPoint y: 138, distance: 188.4
click at [157, 138] on section "Your holiday includes: Return First Class rail from [GEOGRAPHIC_DATA] to [GEOGR…" at bounding box center [429, 70] width 859 height 495
click at [155, 138] on section "Your holiday includes: Return First Class rail from [GEOGRAPHIC_DATA] to [GEOGR…" at bounding box center [429, 70] width 859 height 495
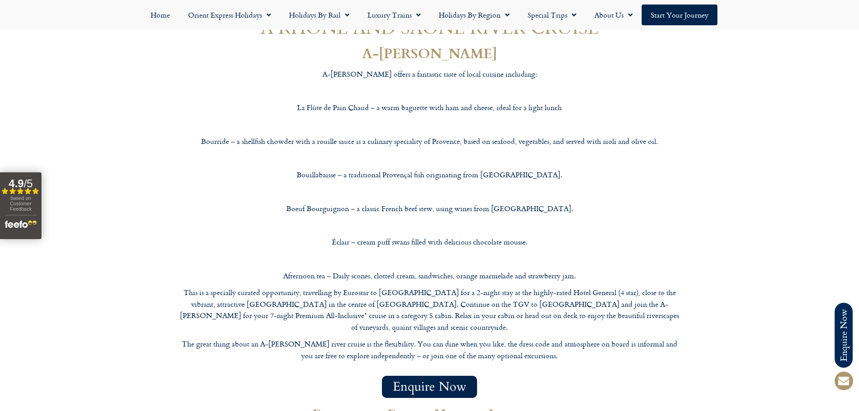
scroll to position [1398, 0]
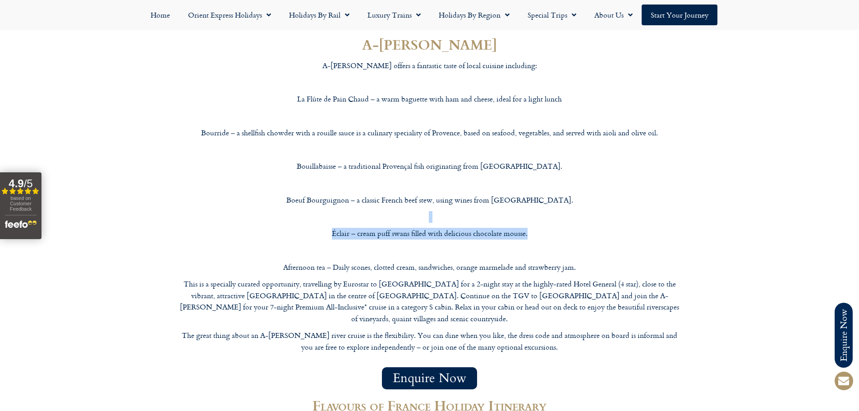
drag, startPoint x: 640, startPoint y: 174, endPoint x: 313, endPoint y: 160, distance: 326.7
click at [313, 160] on div "A-[PERSON_NAME] offers a fantastic taste of local cuisine including: La Flûte d…" at bounding box center [429, 206] width 505 height 293
click at [313, 211] on p at bounding box center [429, 217] width 505 height 12
drag, startPoint x: 297, startPoint y: 155, endPoint x: 558, endPoint y: 194, distance: 264.0
click at [558, 194] on div "A-[PERSON_NAME] offers a fantastic taste of local cuisine including: La Flûte d…" at bounding box center [429, 206] width 505 height 293
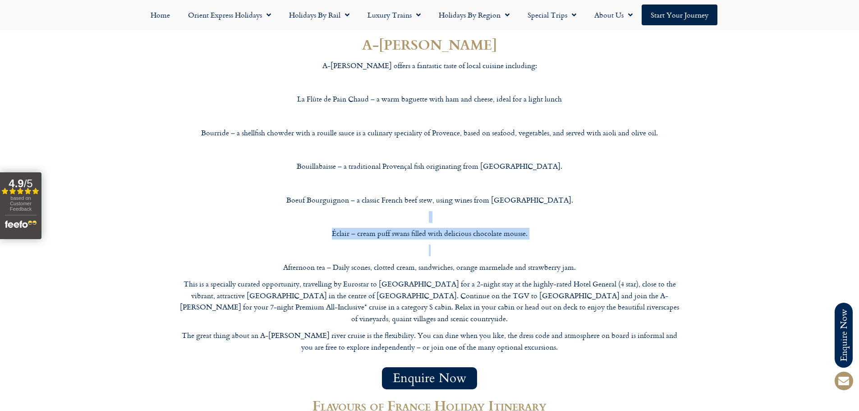
click at [558, 244] on p at bounding box center [429, 250] width 505 height 12
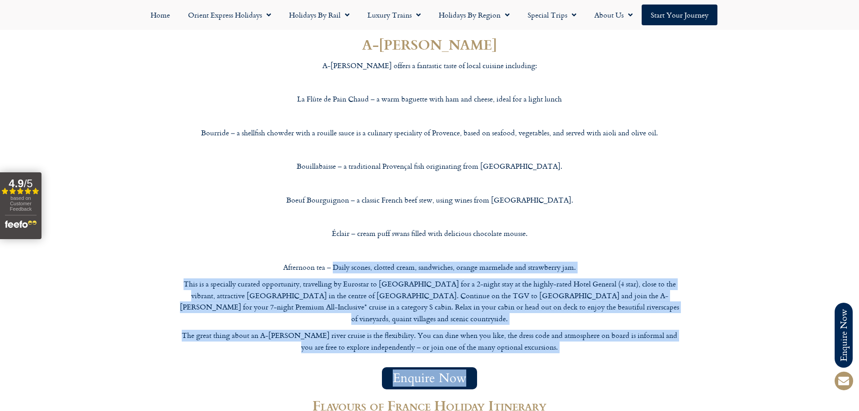
drag, startPoint x: 351, startPoint y: 212, endPoint x: 643, endPoint y: 294, distance: 303.4
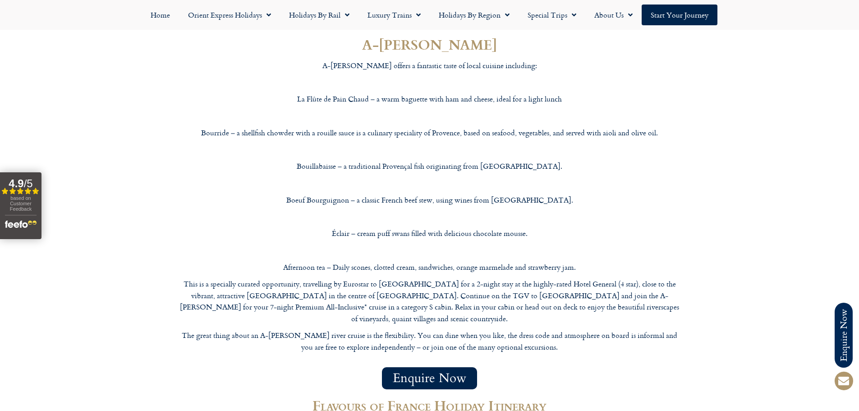
click at [643, 362] on div "Enquire Now Flavours of France Holiday Itinerary" at bounding box center [430, 393] width 514 height 63
drag, startPoint x: 547, startPoint y: 225, endPoint x: 504, endPoint y: 229, distance: 42.6
click at [504, 278] on p "This is a specially curated opportunity, travelling by Eurostar to [GEOGRAPHIC_…" at bounding box center [429, 301] width 505 height 46
copy p "Hotel General"
click at [486, 278] on p "This is a specially curated opportunity, travelling by Eurostar to [GEOGRAPHIC_…" at bounding box center [429, 301] width 505 height 46
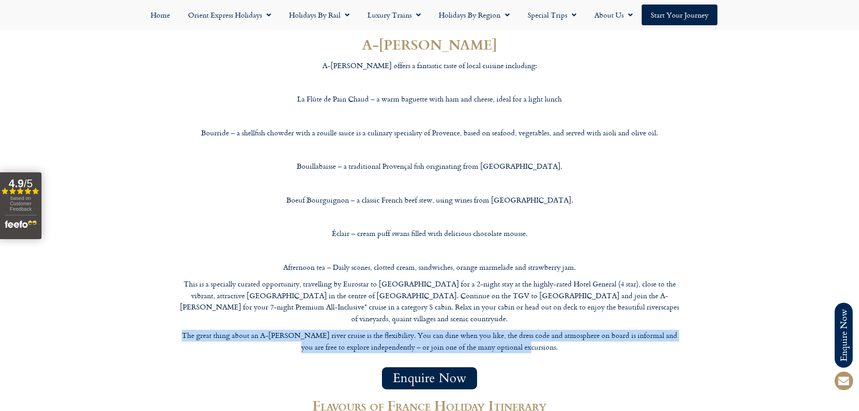
drag, startPoint x: 555, startPoint y: 285, endPoint x: 136, endPoint y: 262, distance: 419.5
click at [136, 262] on section "A RHÔNE AND SAONE RIVER CRUISE A-[PERSON_NAME] A-[PERSON_NAME] offers a fantast…" at bounding box center [429, 183] width 859 height 359
click at [137, 262] on section "A RHÔNE AND SAONE RIVER CRUISE A-[PERSON_NAME] A-[PERSON_NAME] offers a fantast…" at bounding box center [429, 183] width 859 height 359
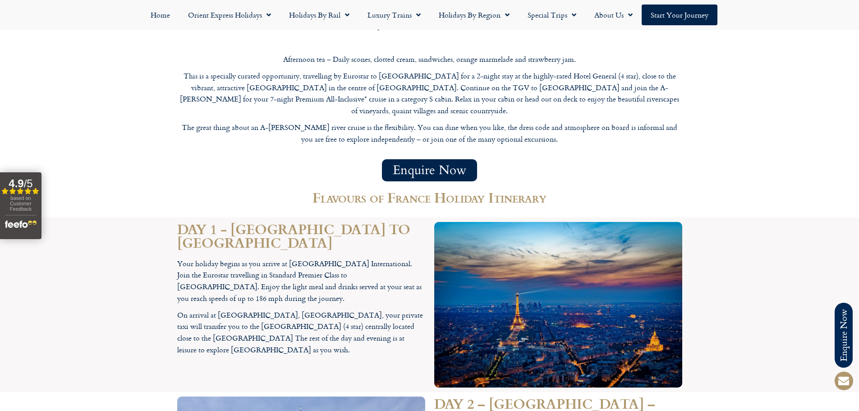
scroll to position [1623, 0]
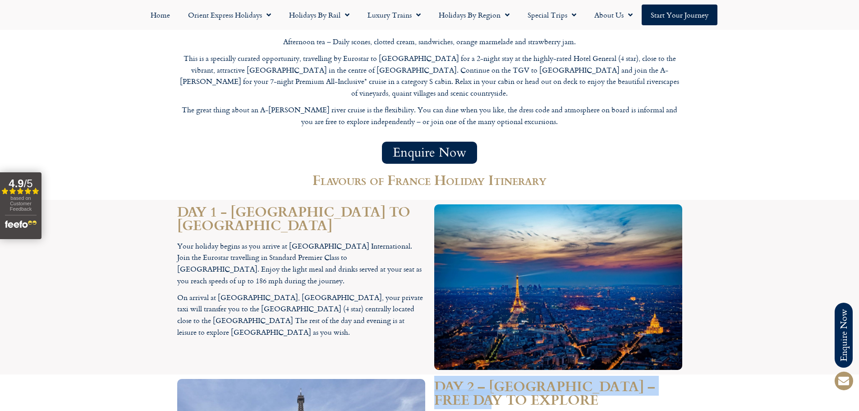
drag, startPoint x: 507, startPoint y: 337, endPoint x: 433, endPoint y: 316, distance: 77.5
drag, startPoint x: 433, startPoint y: 316, endPoint x: 550, endPoint y: 322, distance: 116.9
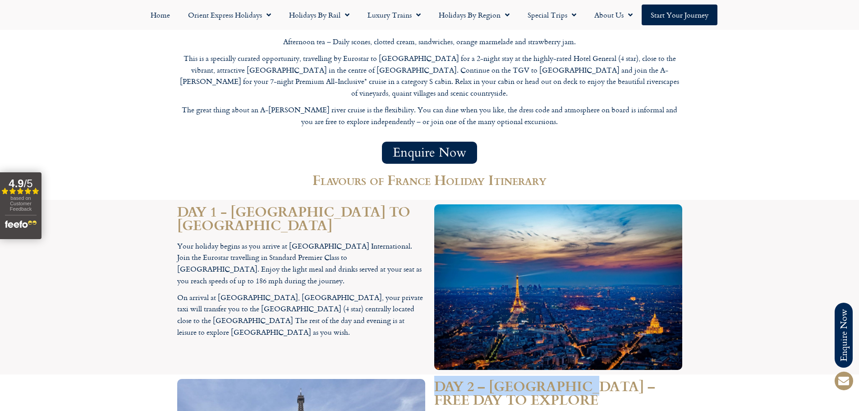
click at [550, 379] on h2 "DAY 2 – [GEOGRAPHIC_DATA] – FREE DAY TO EXPLORE" at bounding box center [558, 392] width 248 height 27
drag, startPoint x: 495, startPoint y: 335, endPoint x: 413, endPoint y: 316, distance: 84.0
click at [463, 379] on h2 "DAY 2 – [GEOGRAPHIC_DATA] – FREE DAY TO EXPLORE" at bounding box center [558, 392] width 248 height 27
drag, startPoint x: 507, startPoint y: 335, endPoint x: 429, endPoint y: 309, distance: 81.7
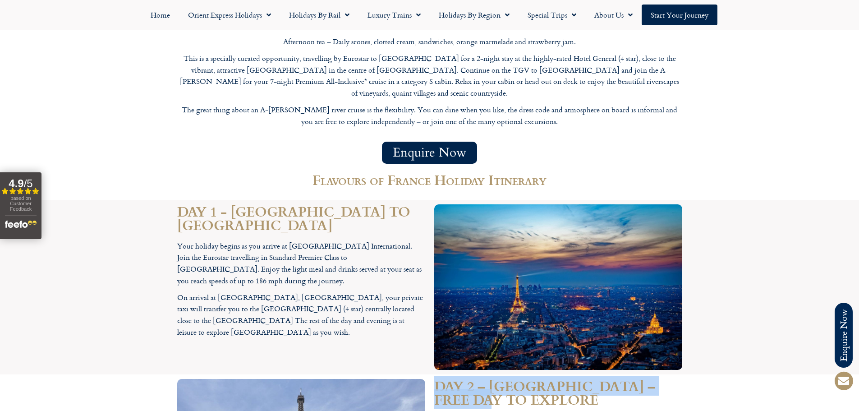
click at [453, 379] on h2 "DAY 2 – [GEOGRAPHIC_DATA] – FREE DAY TO EXPLORE" at bounding box center [558, 392] width 248 height 27
drag, startPoint x: 511, startPoint y: 333, endPoint x: 438, endPoint y: 316, distance: 74.6
click at [435, 379] on h2 "DAY 2 – [GEOGRAPHIC_DATA] – FREE DAY TO EXPLORE" at bounding box center [558, 392] width 248 height 27
